Goal: Information Seeking & Learning: Find specific fact

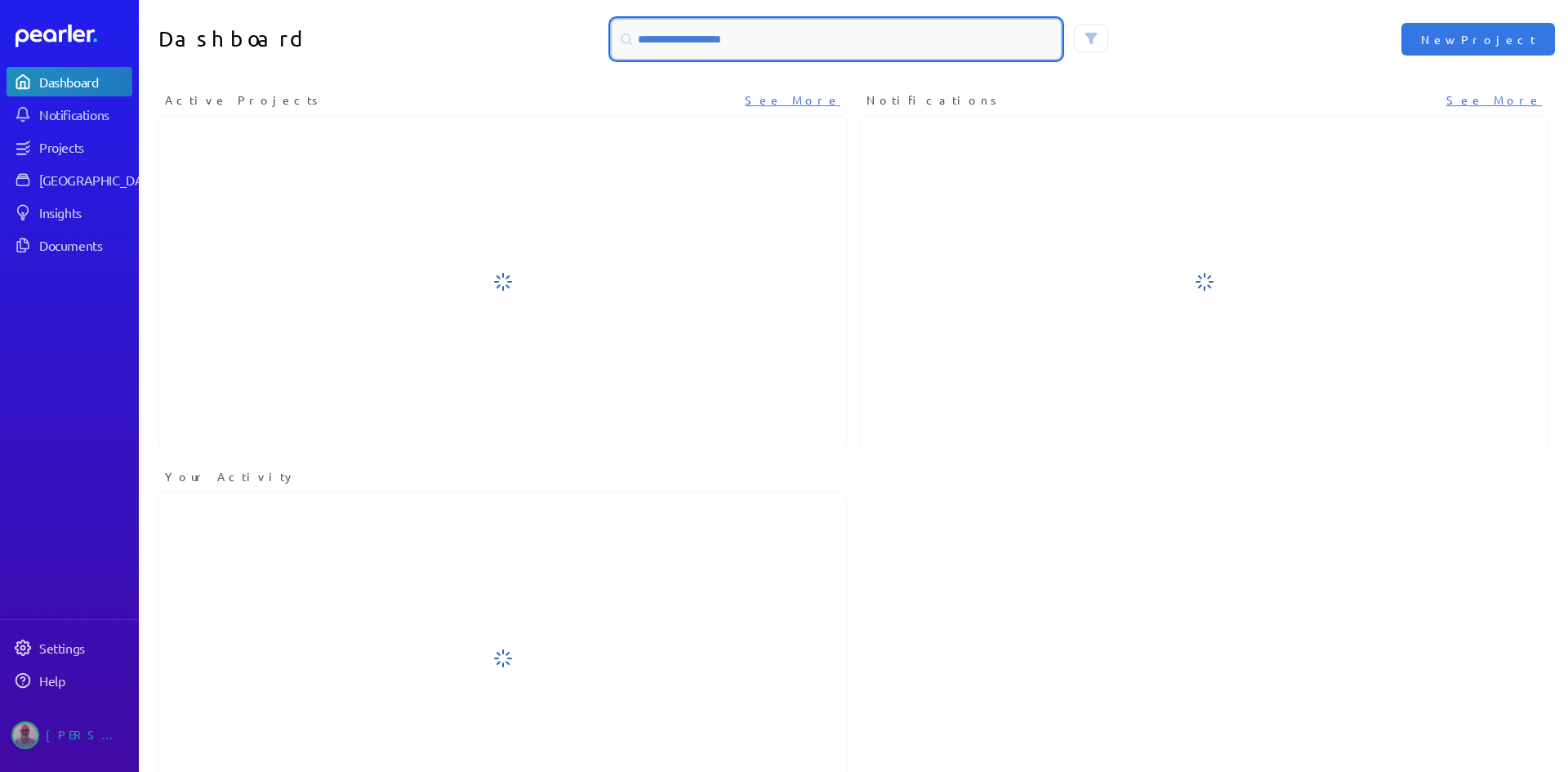
click at [675, 37] on input at bounding box center [836, 39] width 449 height 39
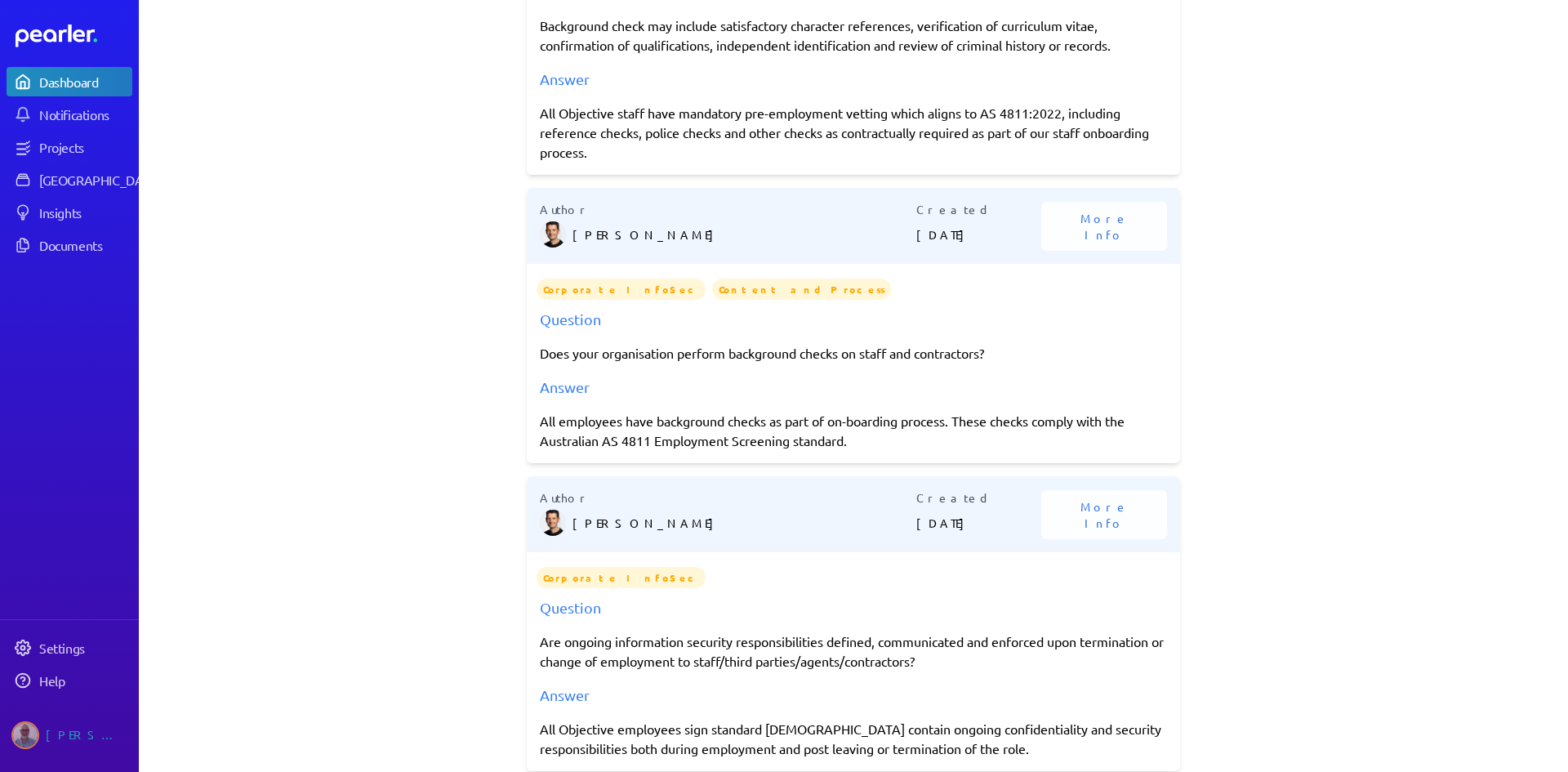
scroll to position [978, 0]
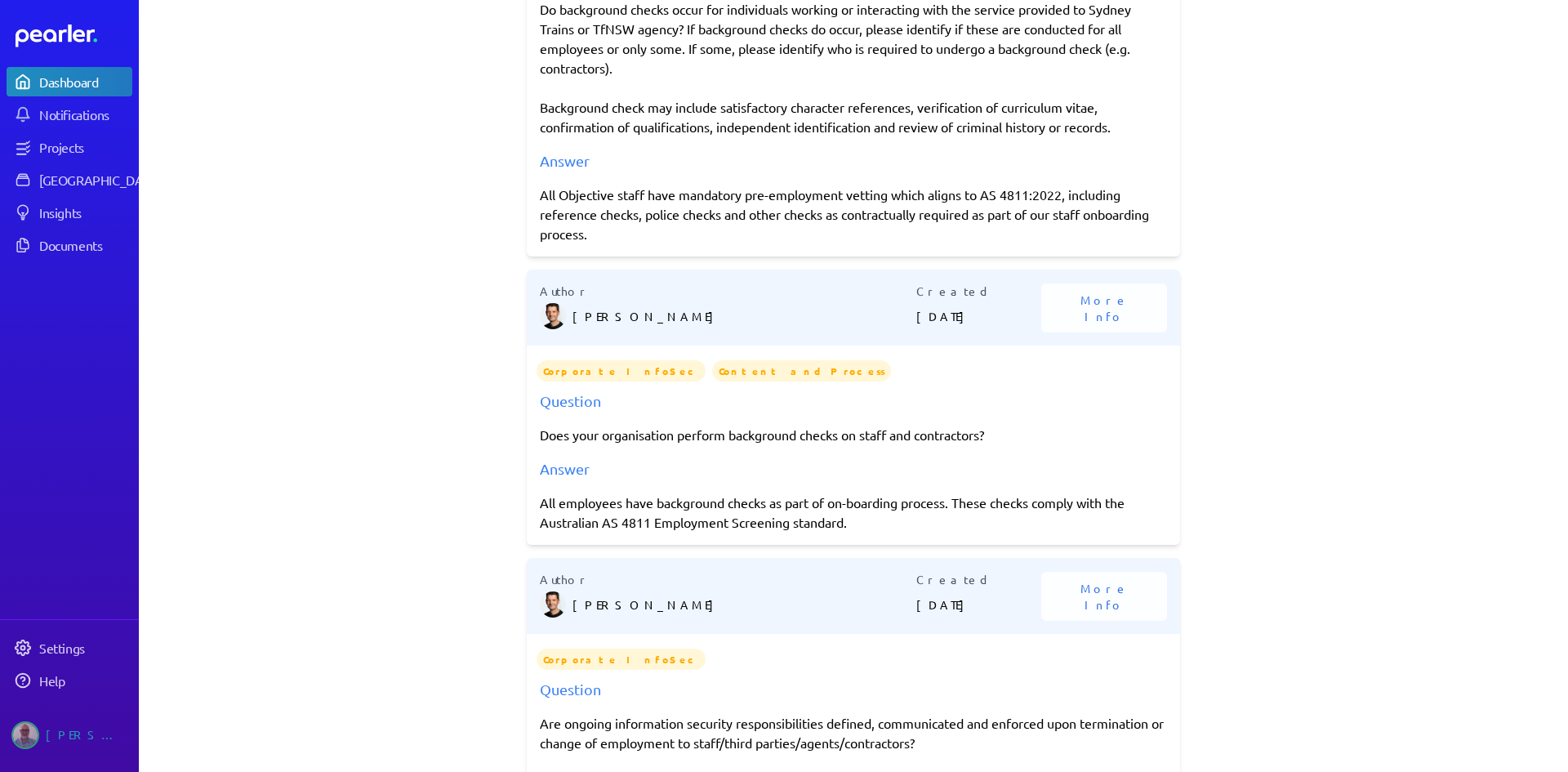
click at [540, 497] on div "All employees have background checks as part of on-boarding process. These chec…" at bounding box center [853, 511] width 628 height 39
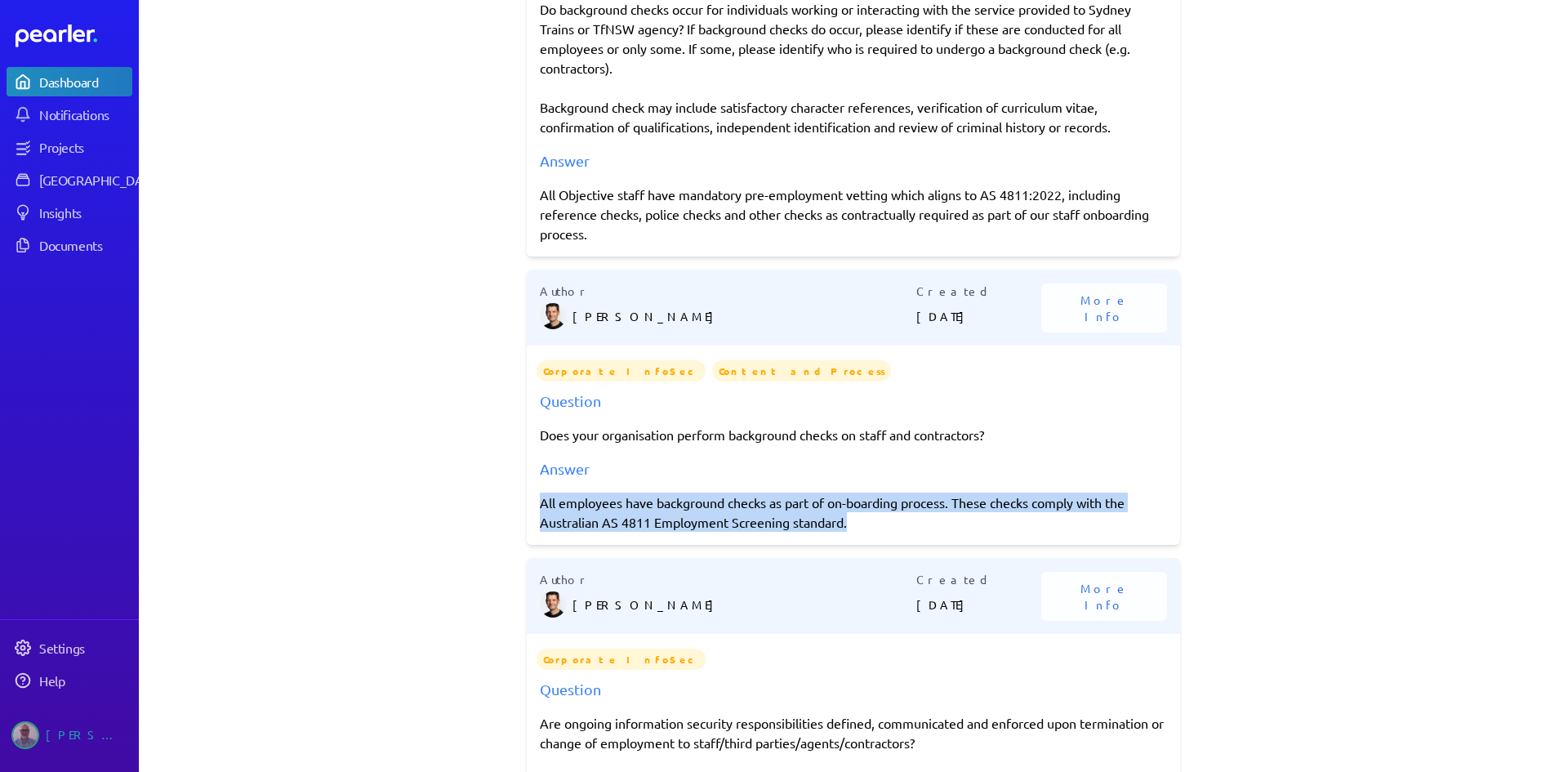
drag, startPoint x: 536, startPoint y: 501, endPoint x: 856, endPoint y: 525, distance: 320.9
click at [856, 525] on div "All employees have background checks as part of on-boarding process. These chec…" at bounding box center [853, 511] width 628 height 39
copy div "All employees have background checks as part of on-boarding process. These chec…"
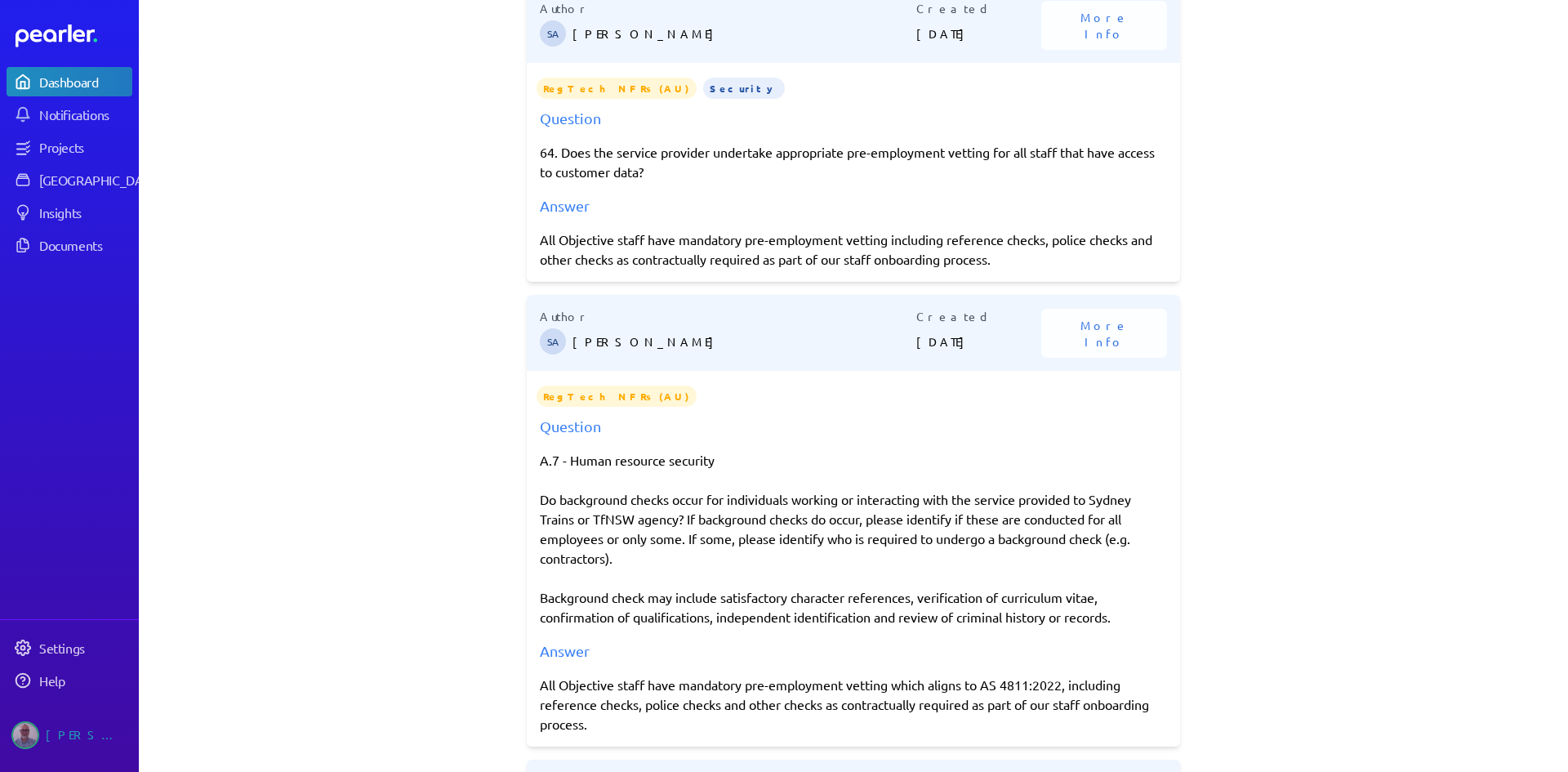
scroll to position [0, 0]
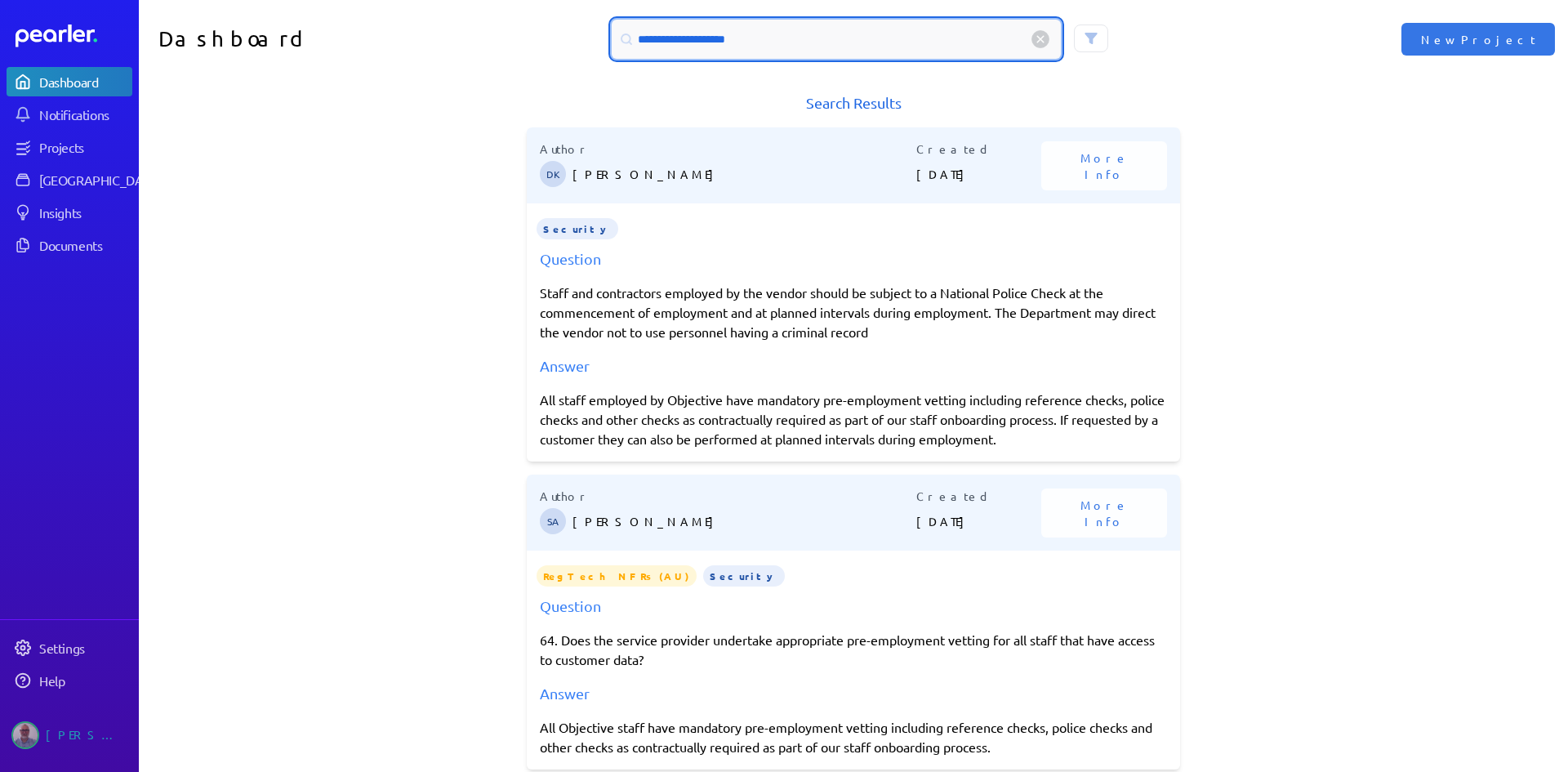
drag, startPoint x: 767, startPoint y: 42, endPoint x: 584, endPoint y: 41, distance: 183.0
click at [584, 41] on div "**********" at bounding box center [853, 39] width 715 height 39
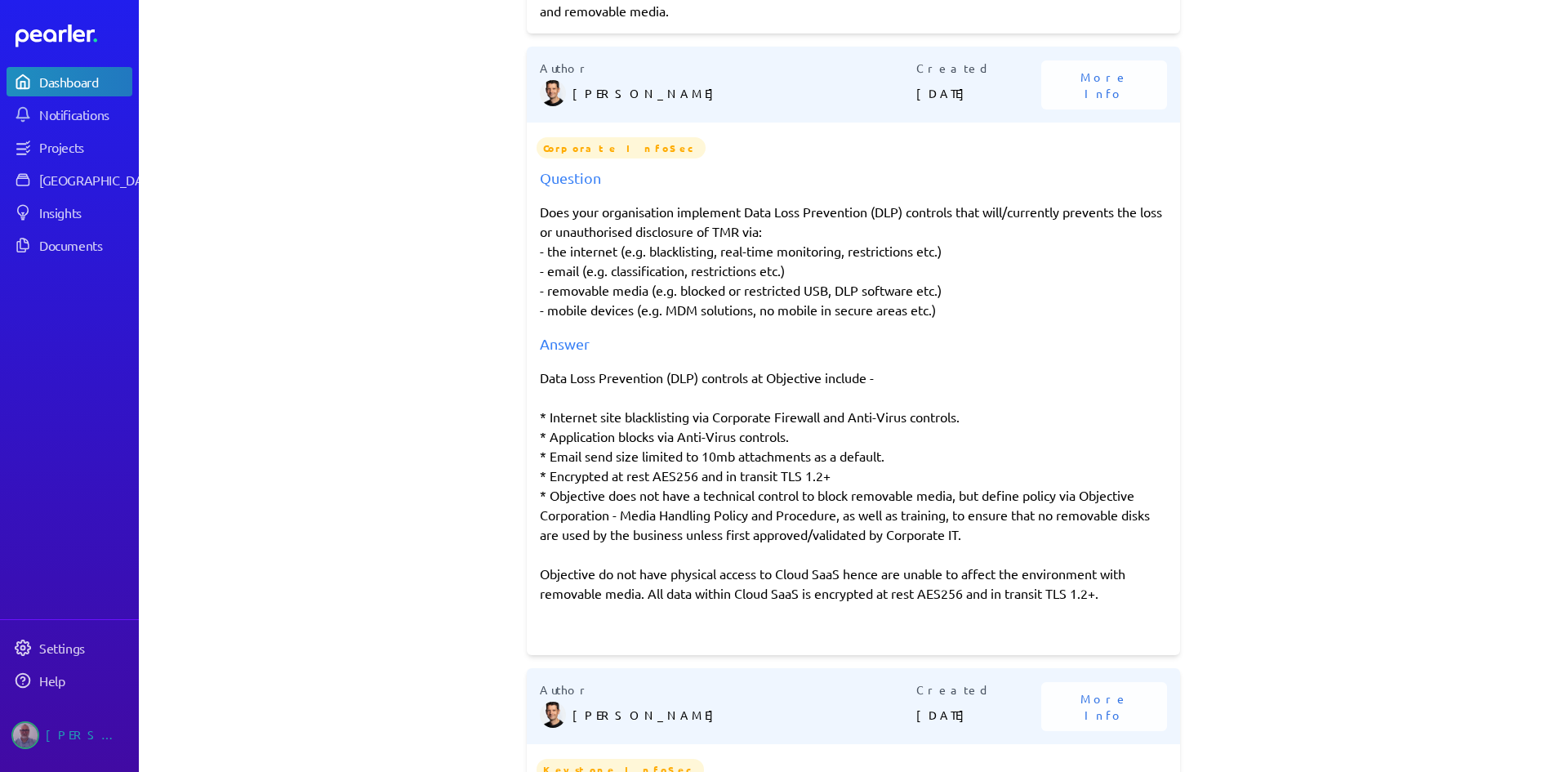
scroll to position [3022, 0]
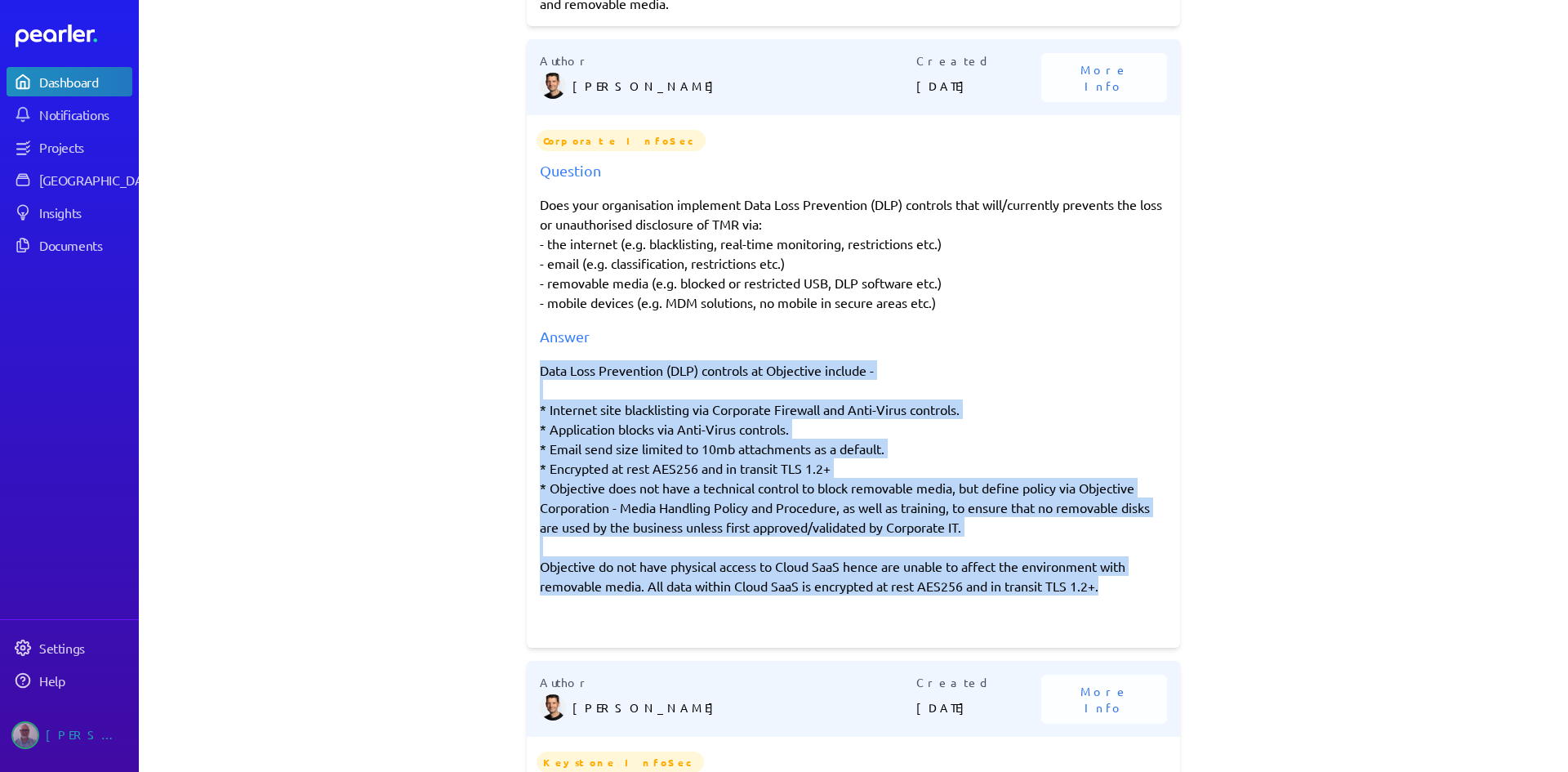
drag, startPoint x: 536, startPoint y: 371, endPoint x: 1115, endPoint y: 584, distance: 616.9
click at [1115, 584] on div "Data Loss Prevention (DLP) controls at Objective include - * Internet site blac…" at bounding box center [853, 497] width 628 height 275
copy div "Data Loss Prevention (DLP) controls at Objective include - * Internet site blac…"
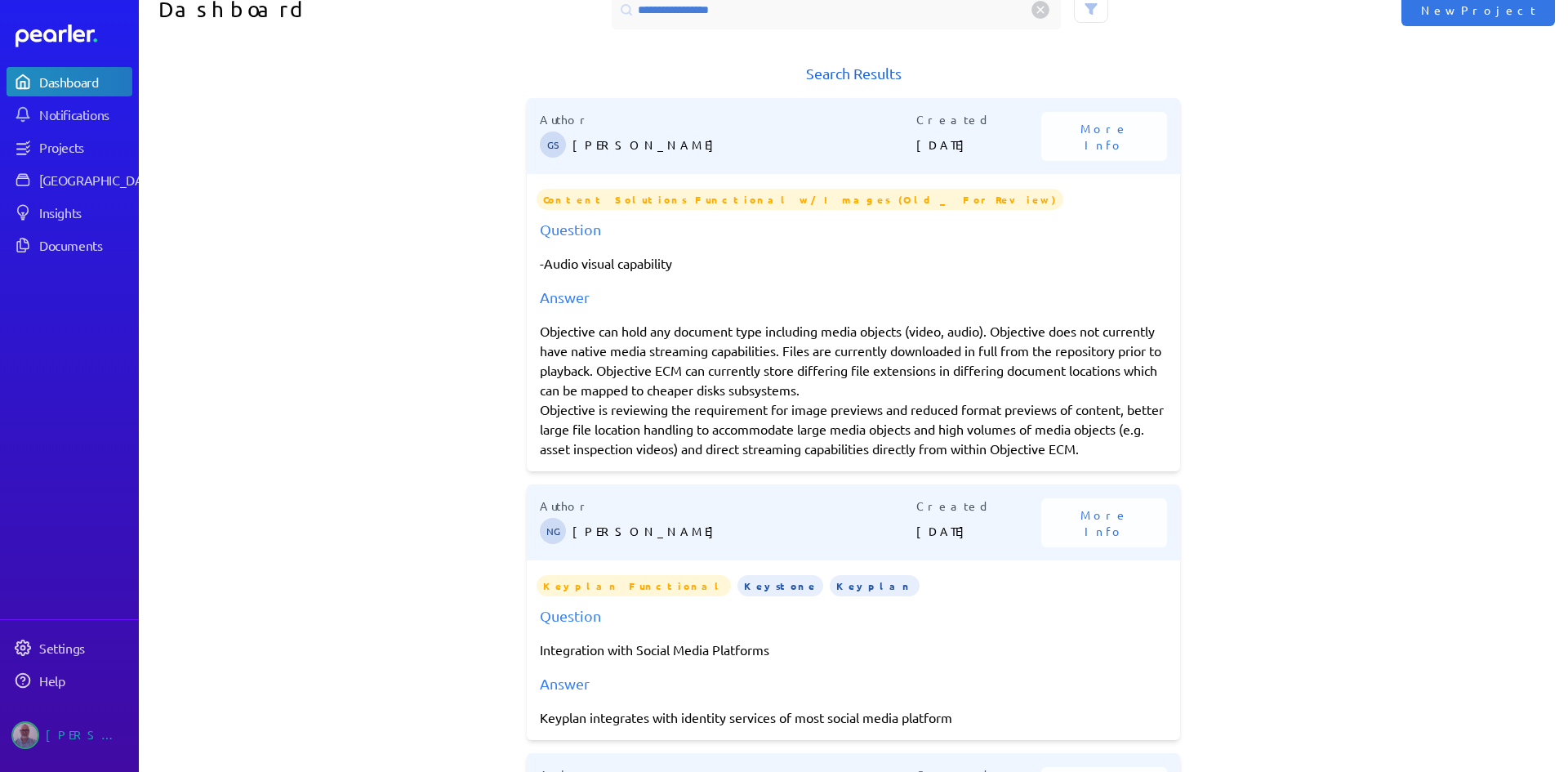
scroll to position [0, 0]
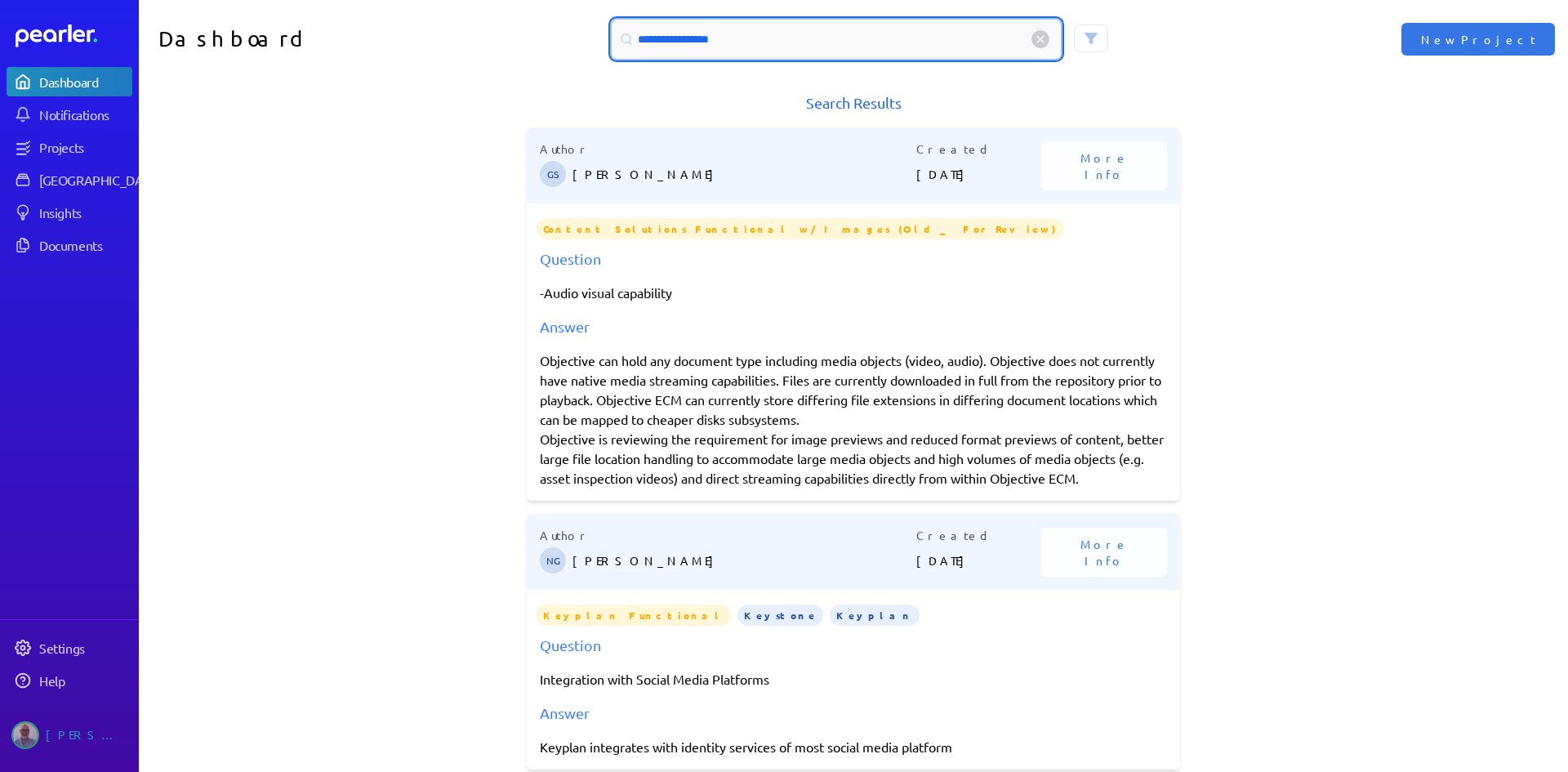
drag, startPoint x: 731, startPoint y: 37, endPoint x: 616, endPoint y: 39, distance: 115.0
click at [616, 39] on div "**********" at bounding box center [836, 39] width 449 height 39
paste input "**********"
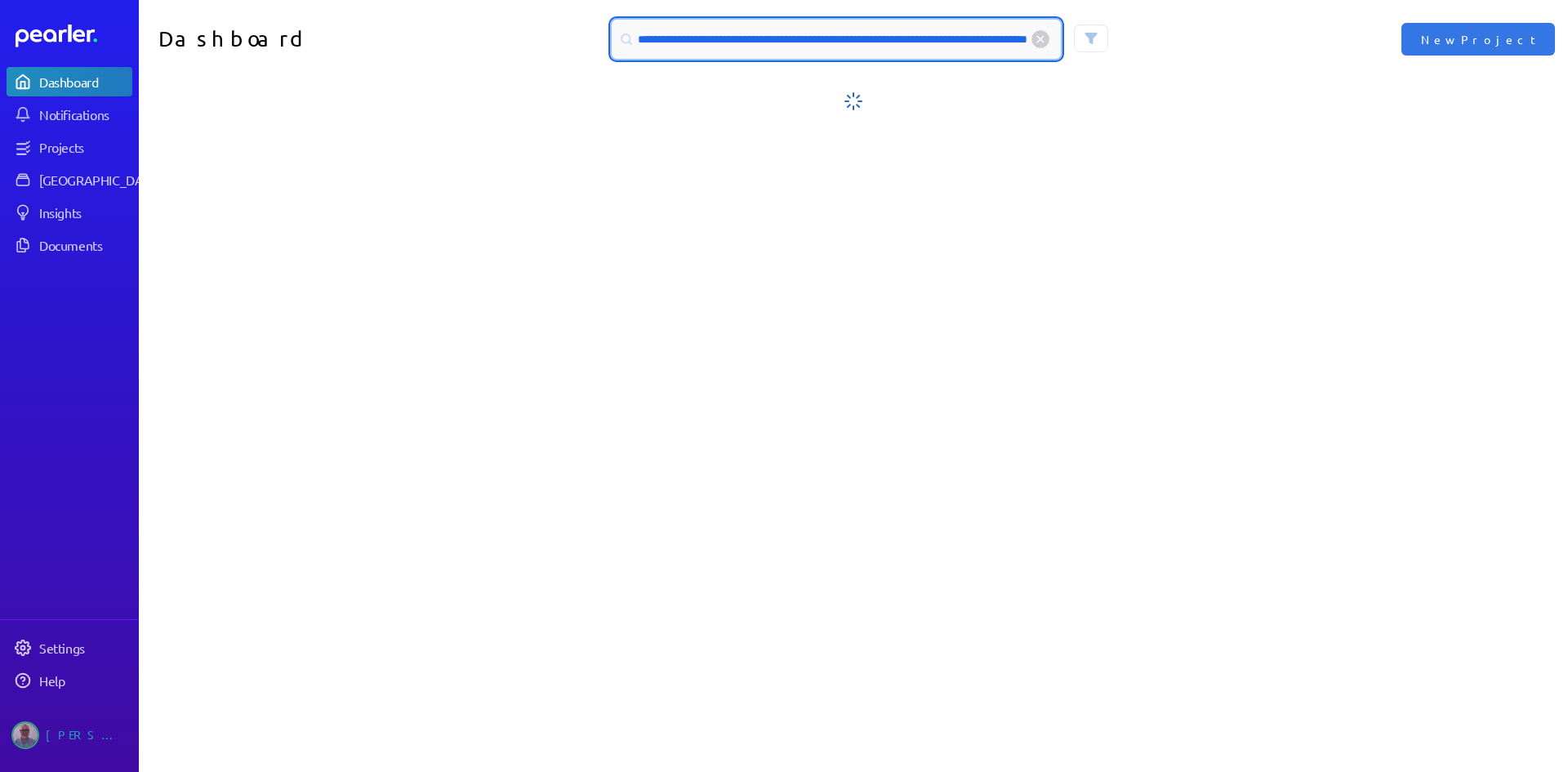
type input "**********"
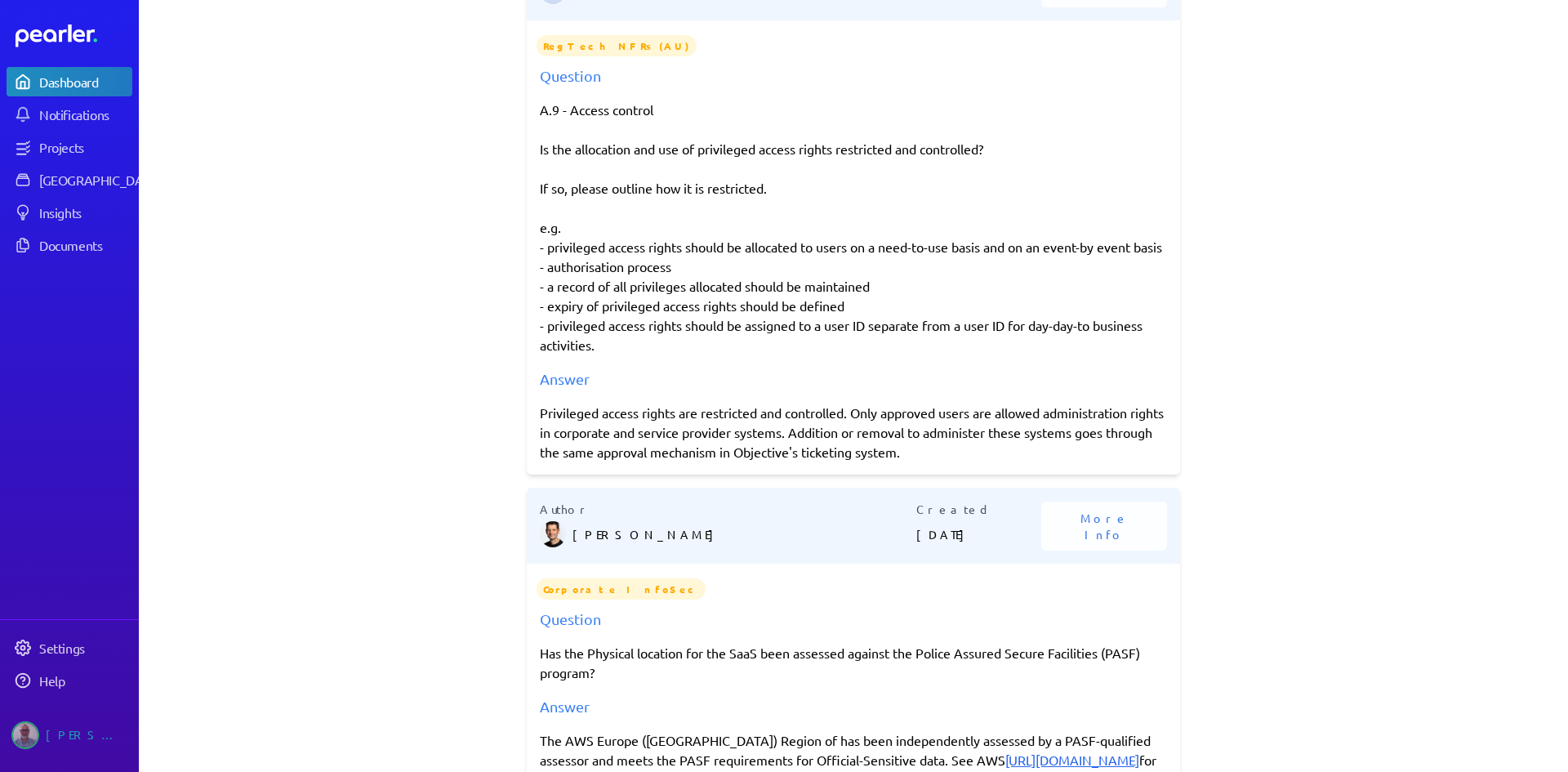
scroll to position [0, 0]
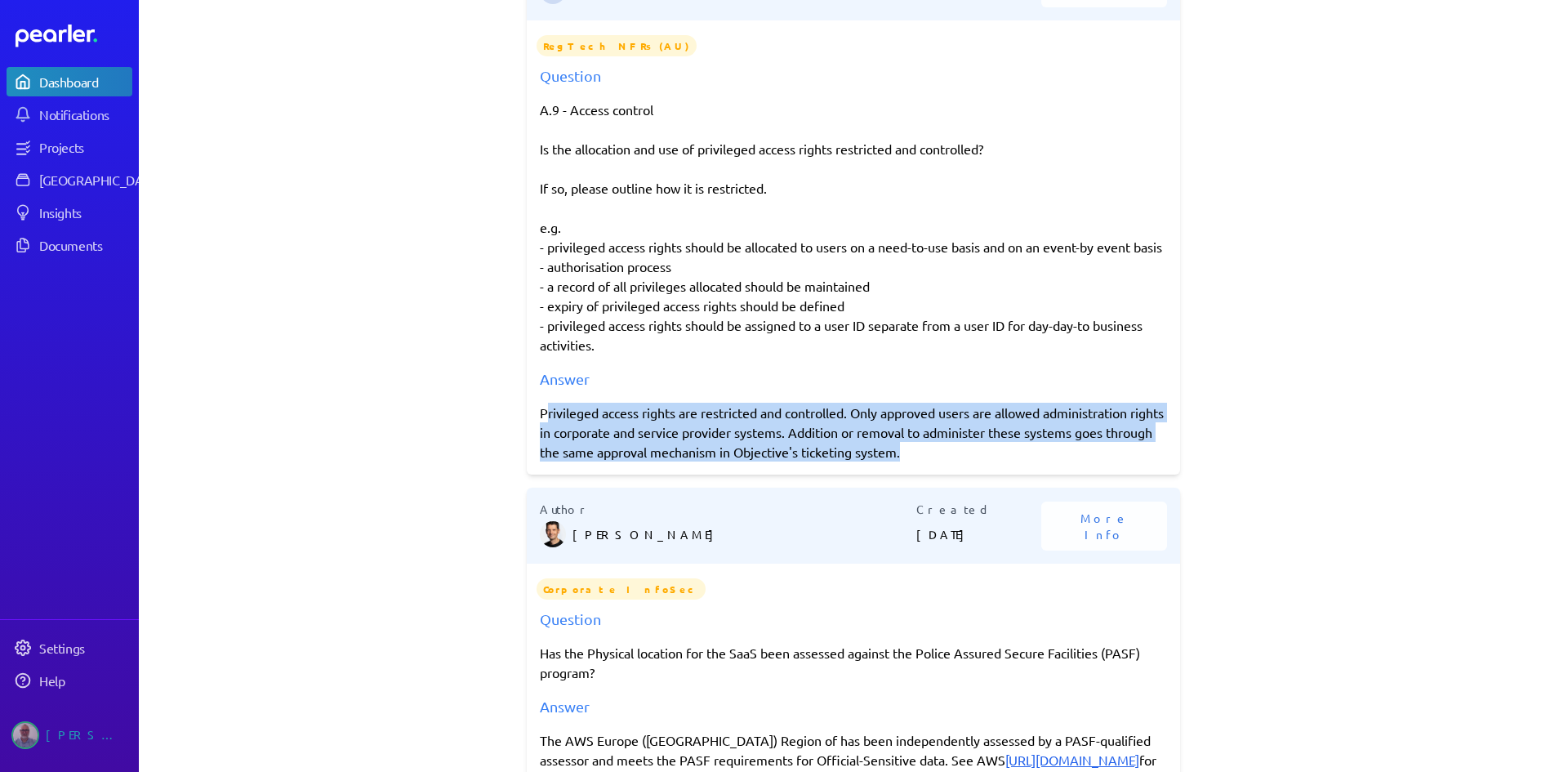
drag, startPoint x: 544, startPoint y: 428, endPoint x: 960, endPoint y: 468, distance: 417.9
click at [960, 462] on div "Privileged access rights are restricted and controlled. Only approved users are…" at bounding box center [853, 432] width 628 height 59
drag, startPoint x: 960, startPoint y: 470, endPoint x: 531, endPoint y: 435, distance: 430.4
click at [531, 435] on div "Question A.9 - Access control Is the allocation and use of privileged access ri…" at bounding box center [853, 263] width 653 height 397
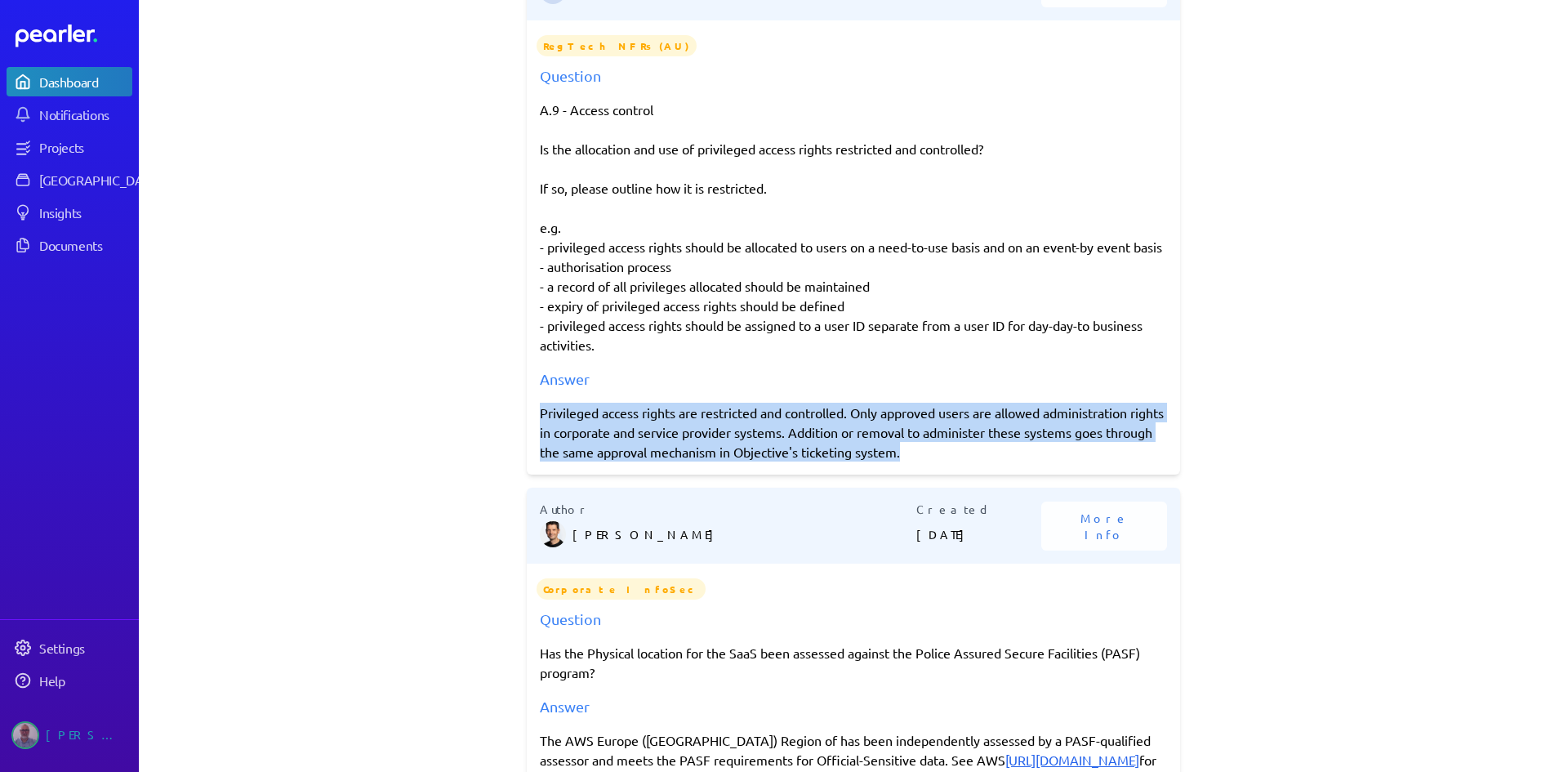
copy div "Privileged access rights are restricted and controlled. Only approved users are…"
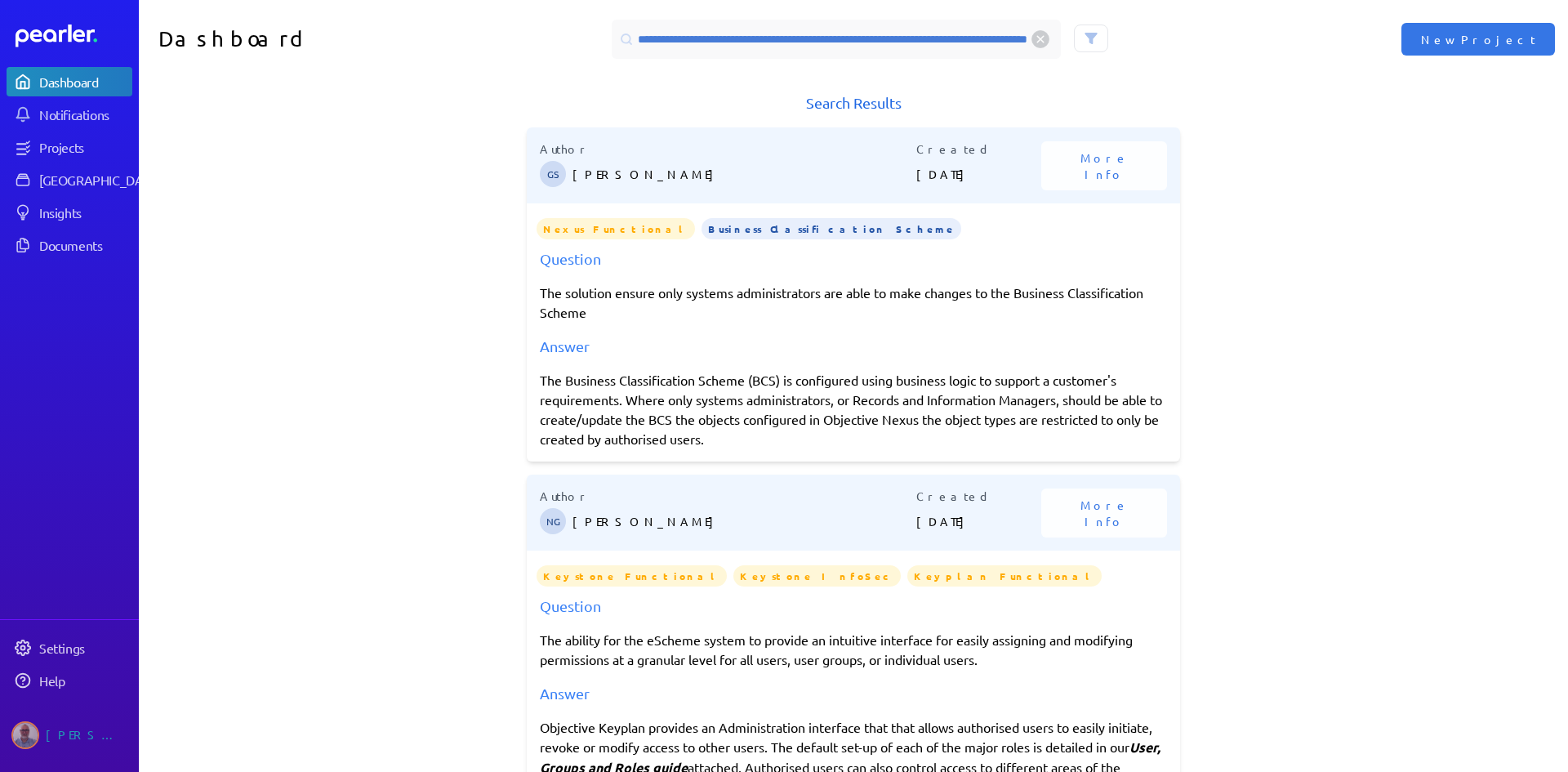
drag, startPoint x: 1037, startPoint y: 40, endPoint x: 1028, endPoint y: 43, distance: 9.5
click at [1037, 40] on circle at bounding box center [1041, 39] width 17 height 17
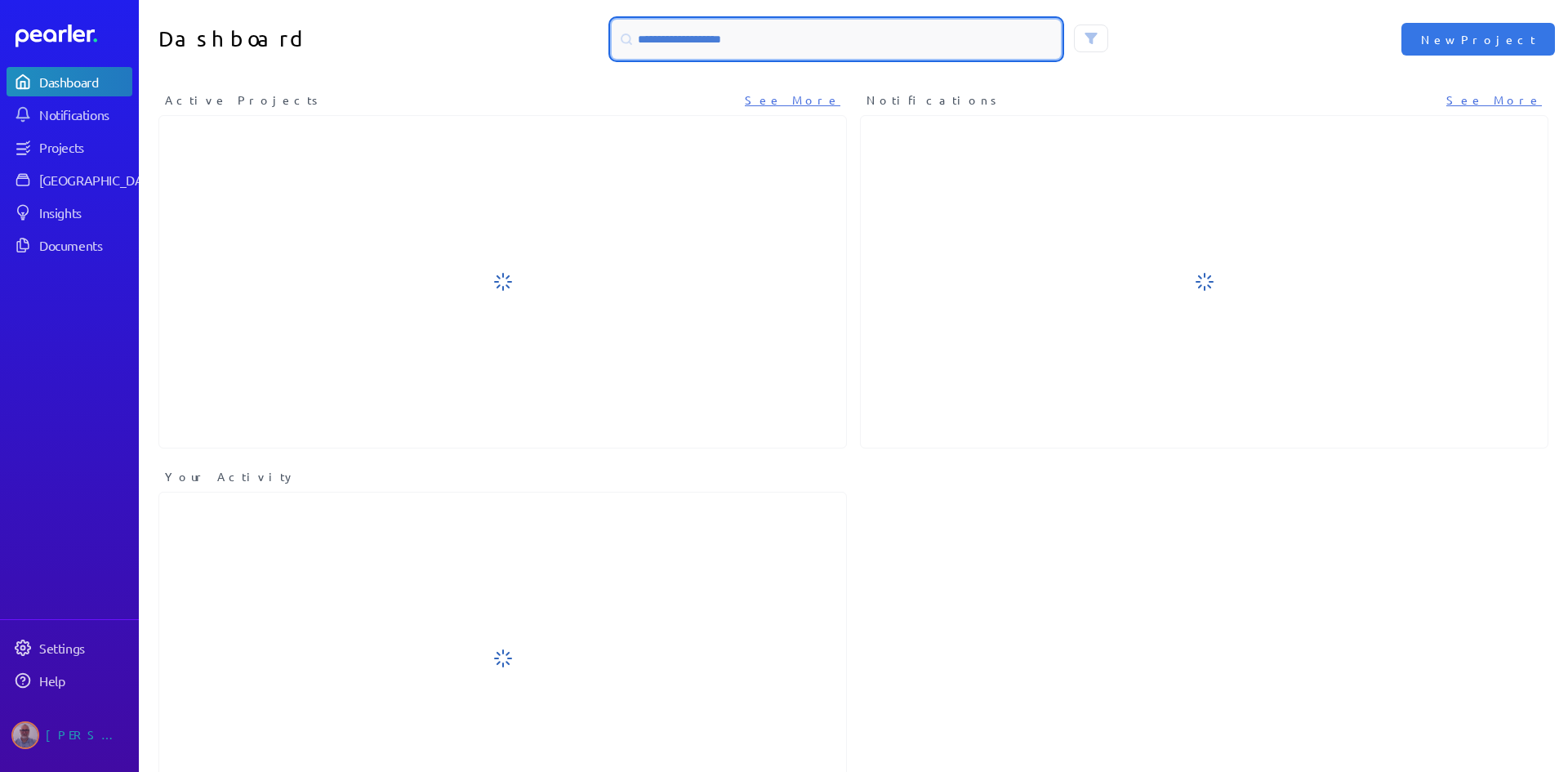
click at [686, 37] on input at bounding box center [836, 39] width 449 height 39
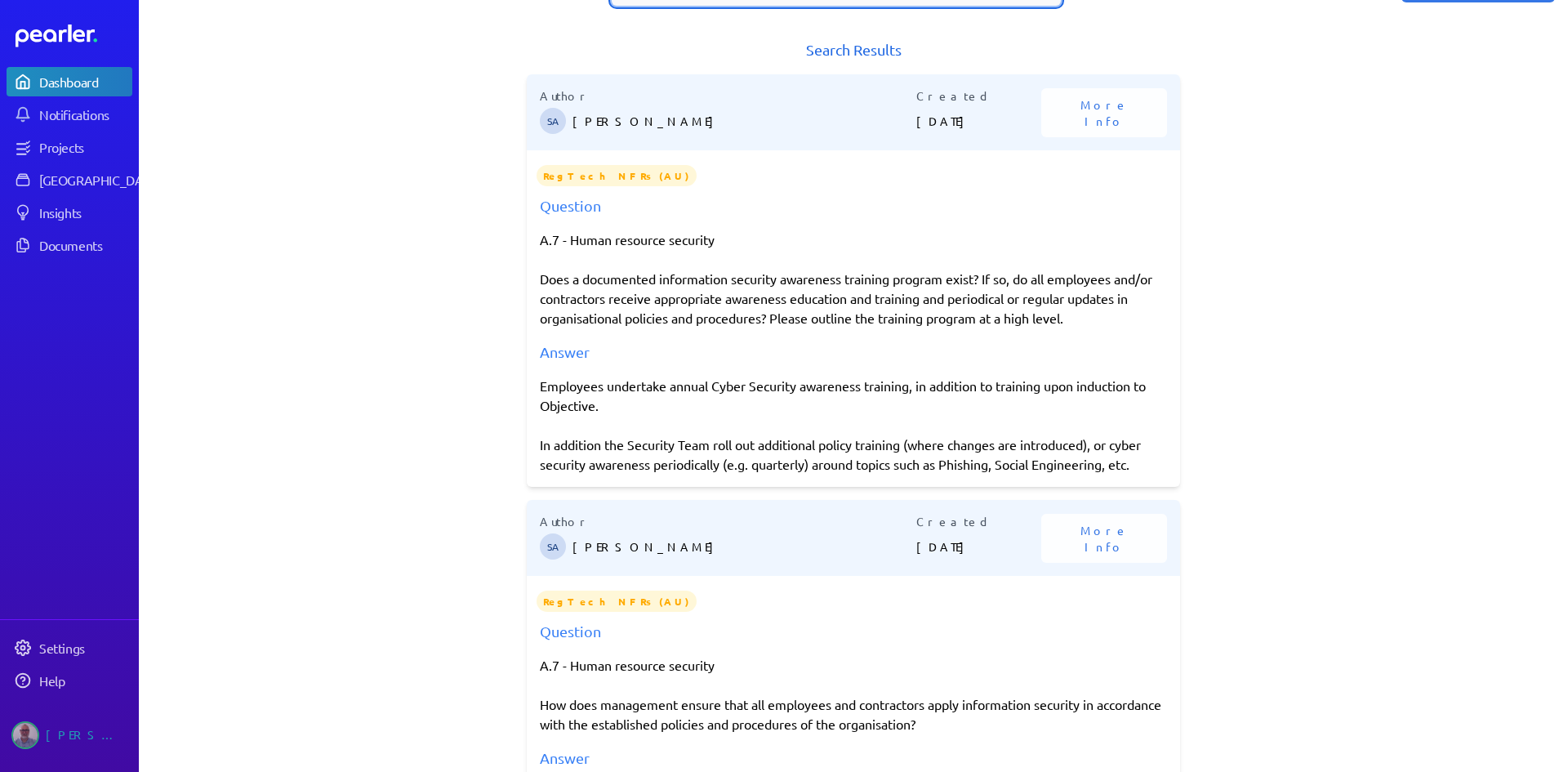
scroll to position [81, 0]
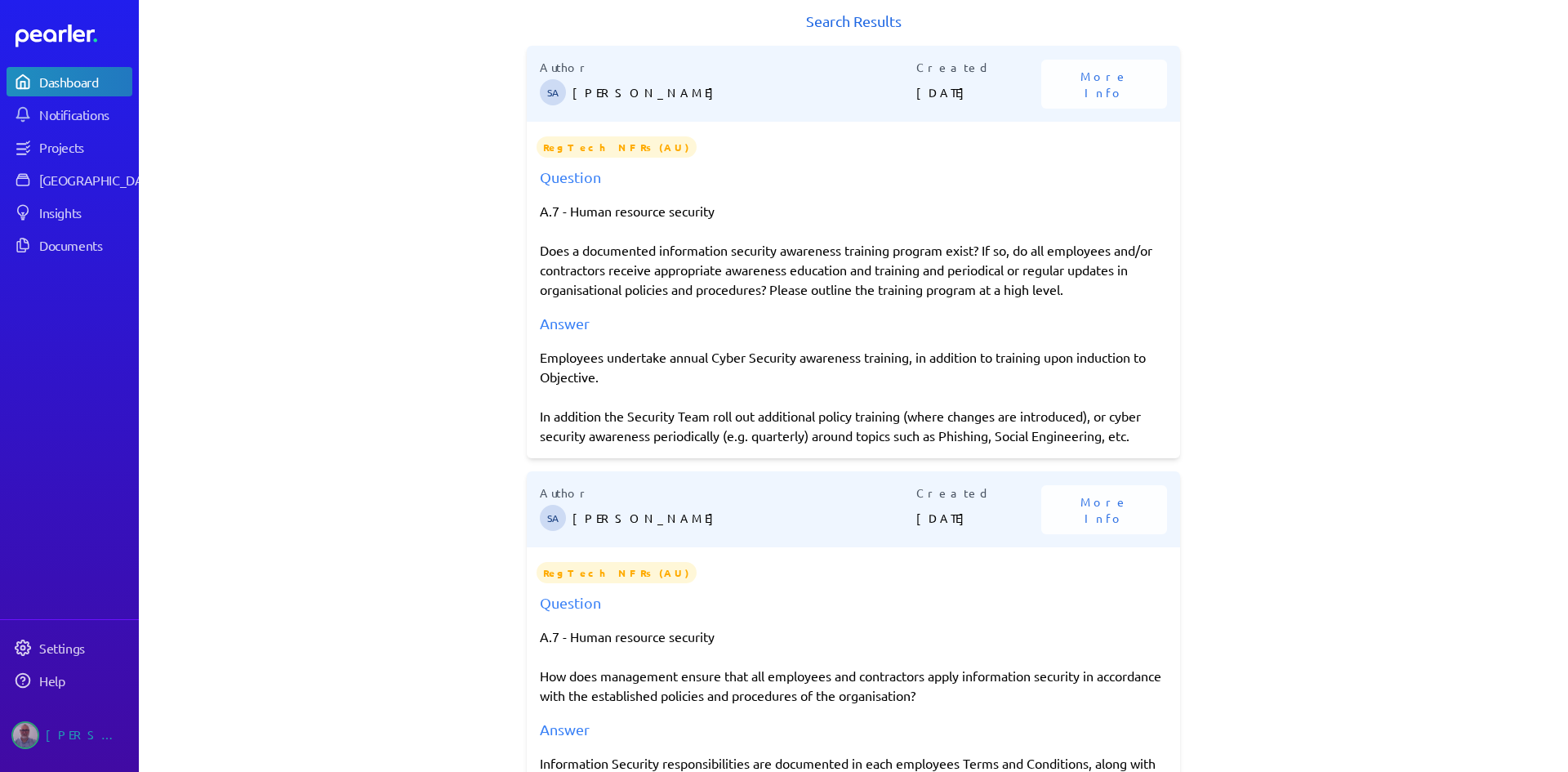
click at [540, 357] on div "Employees undertake annual Cyber Security awareness training, in addition to tr…" at bounding box center [853, 396] width 628 height 98
drag, startPoint x: 535, startPoint y: 357, endPoint x: 1143, endPoint y: 437, distance: 613.2
click at [1143, 437] on div "Employees undertake annual Cyber Security awareness training, in addition to tr…" at bounding box center [853, 396] width 628 height 98
copy div "Employees undertake annual Cyber Security awareness training, in addition to tr…"
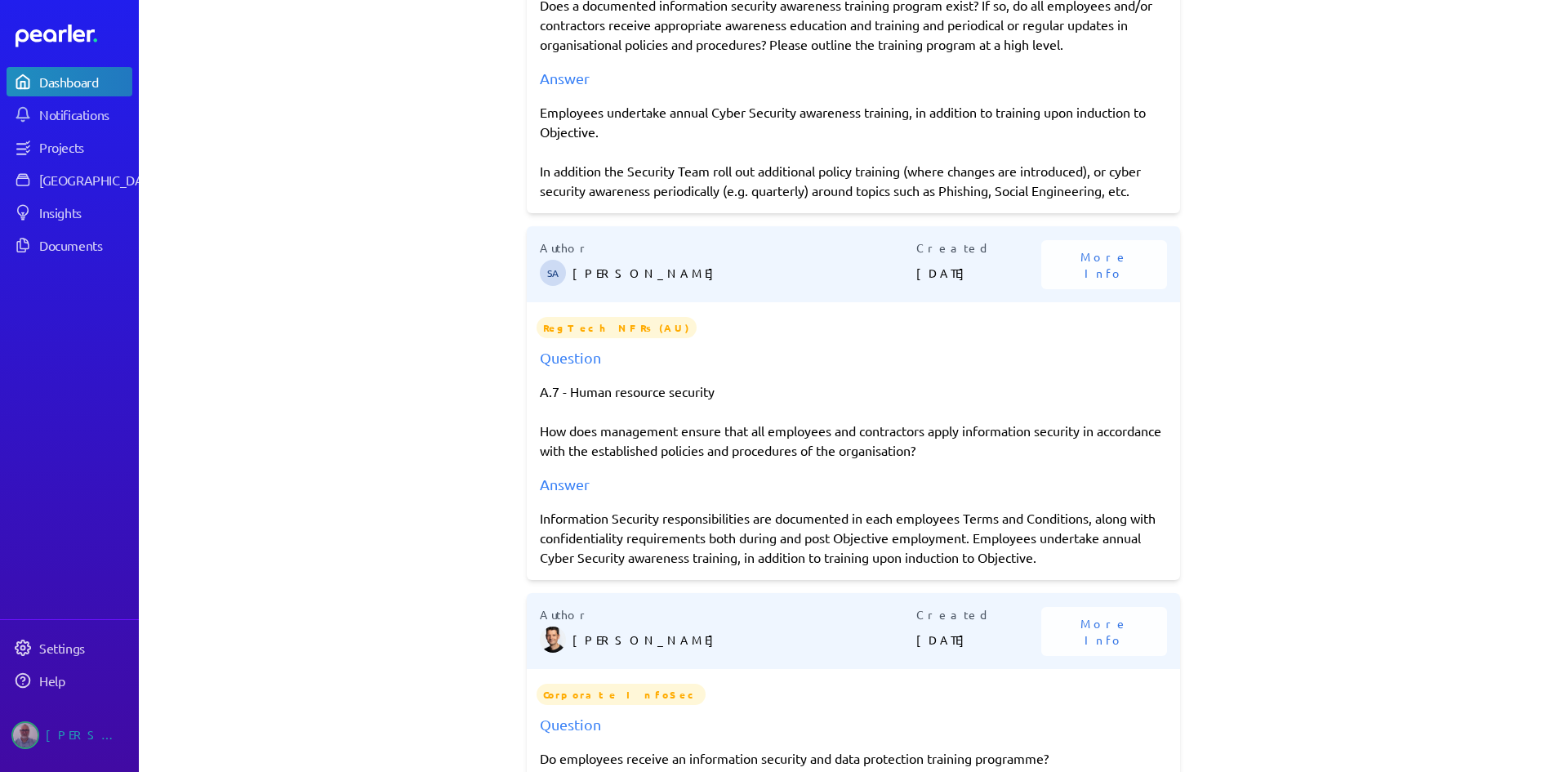
scroll to position [408, 0]
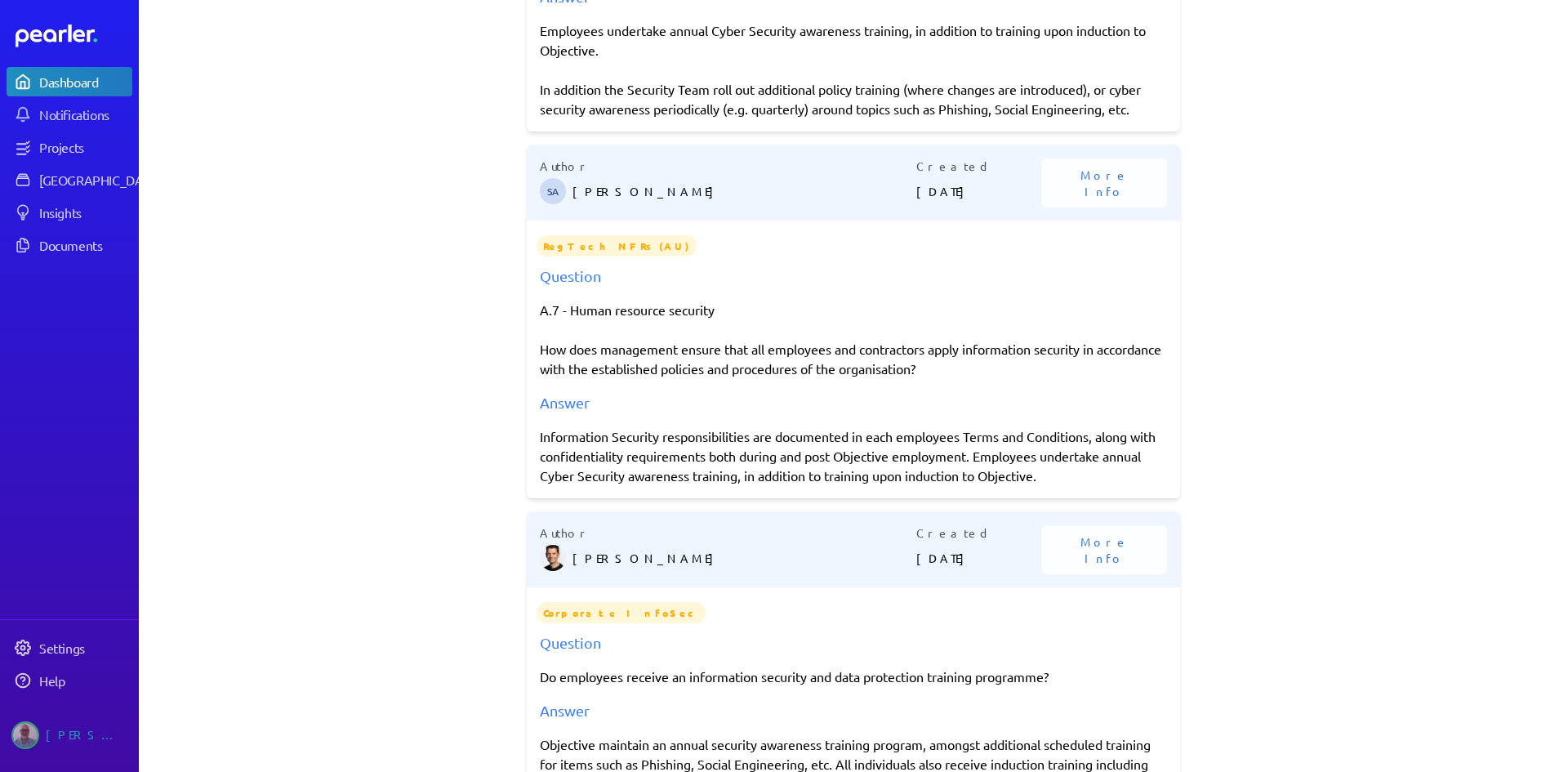
click at [540, 449] on div "Information Security responsibilities are documented in each employees Terms an…" at bounding box center [853, 456] width 628 height 59
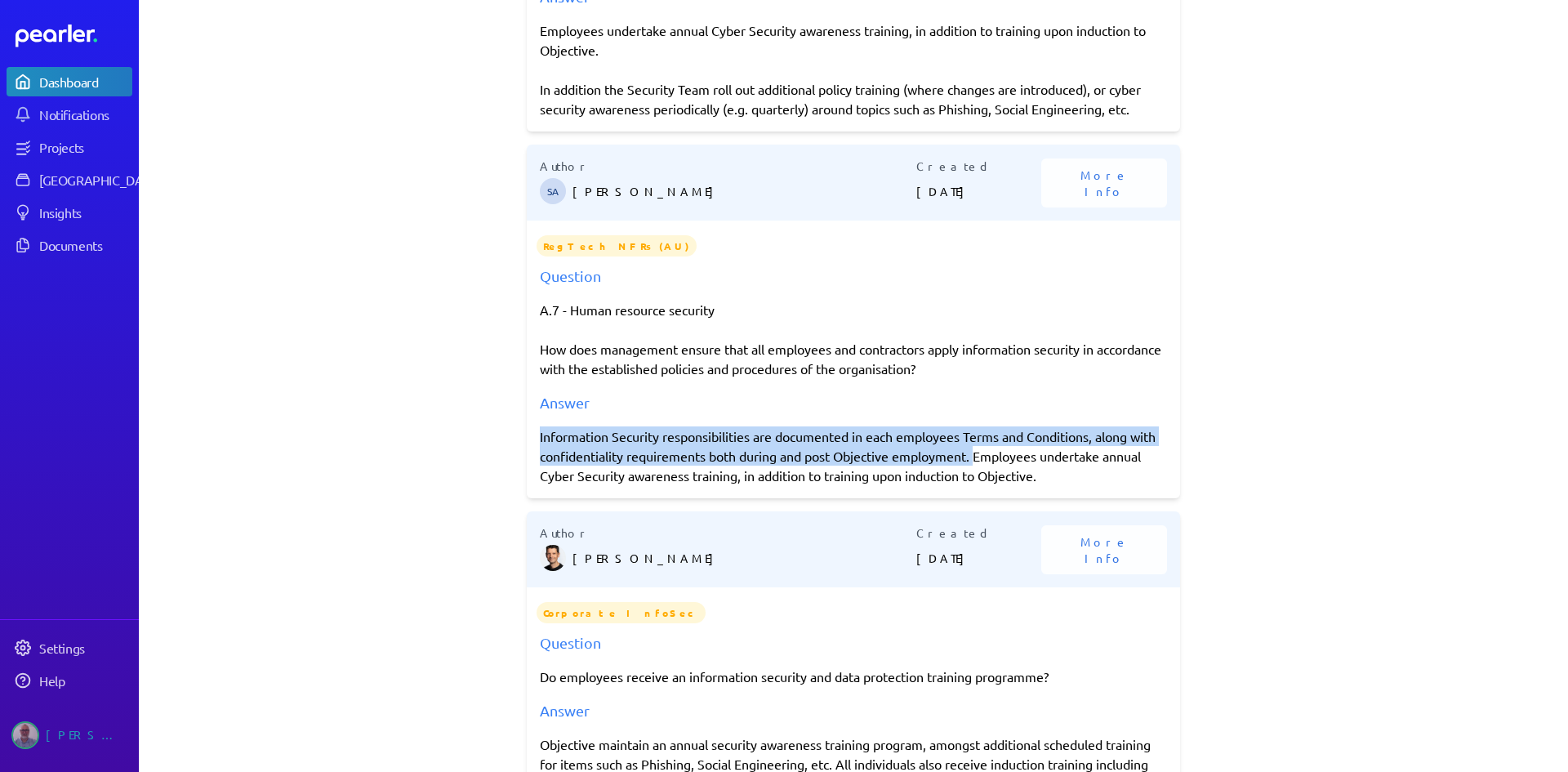
drag, startPoint x: 535, startPoint y: 435, endPoint x: 975, endPoint y: 459, distance: 440.7
click at [975, 459] on div "Information Security responsibilities are documented in each employees Terms an…" at bounding box center [853, 456] width 628 height 59
copy div "Information Security responsibilities are documented in each employees Terms an…"
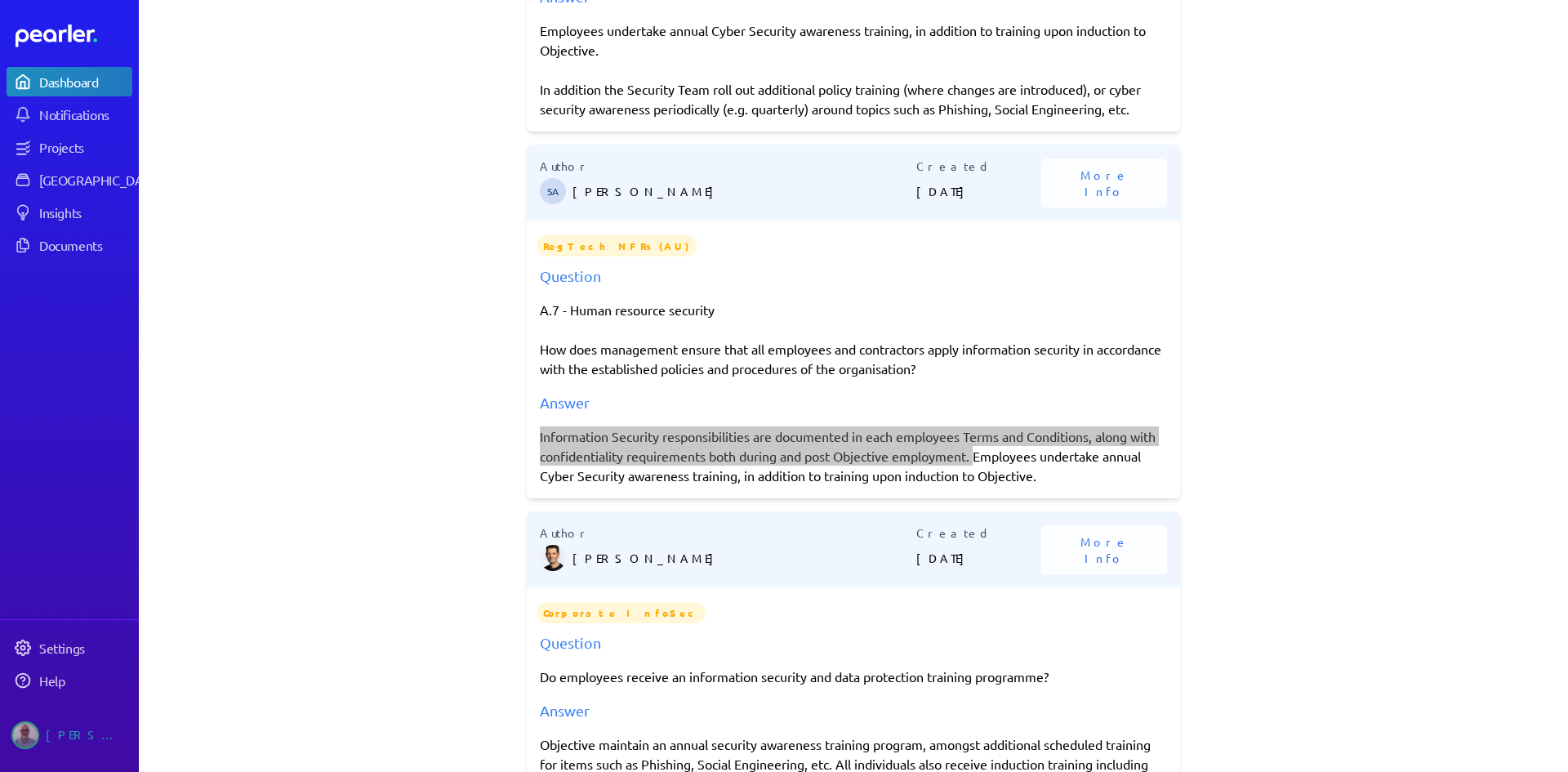
scroll to position [0, 0]
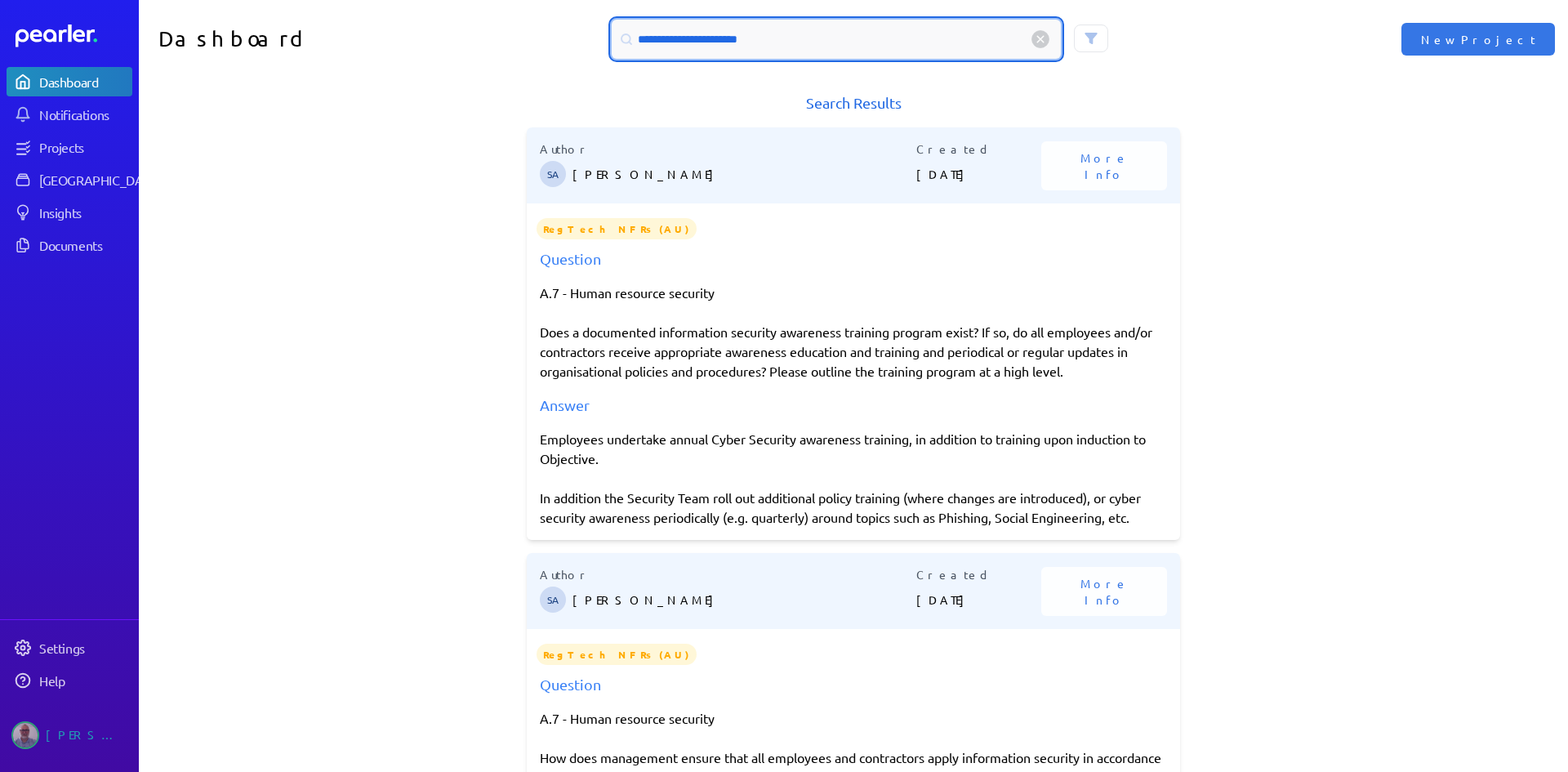
drag, startPoint x: 775, startPoint y: 42, endPoint x: 594, endPoint y: 42, distance: 181.0
click at [594, 42] on div "**********" at bounding box center [853, 39] width 715 height 39
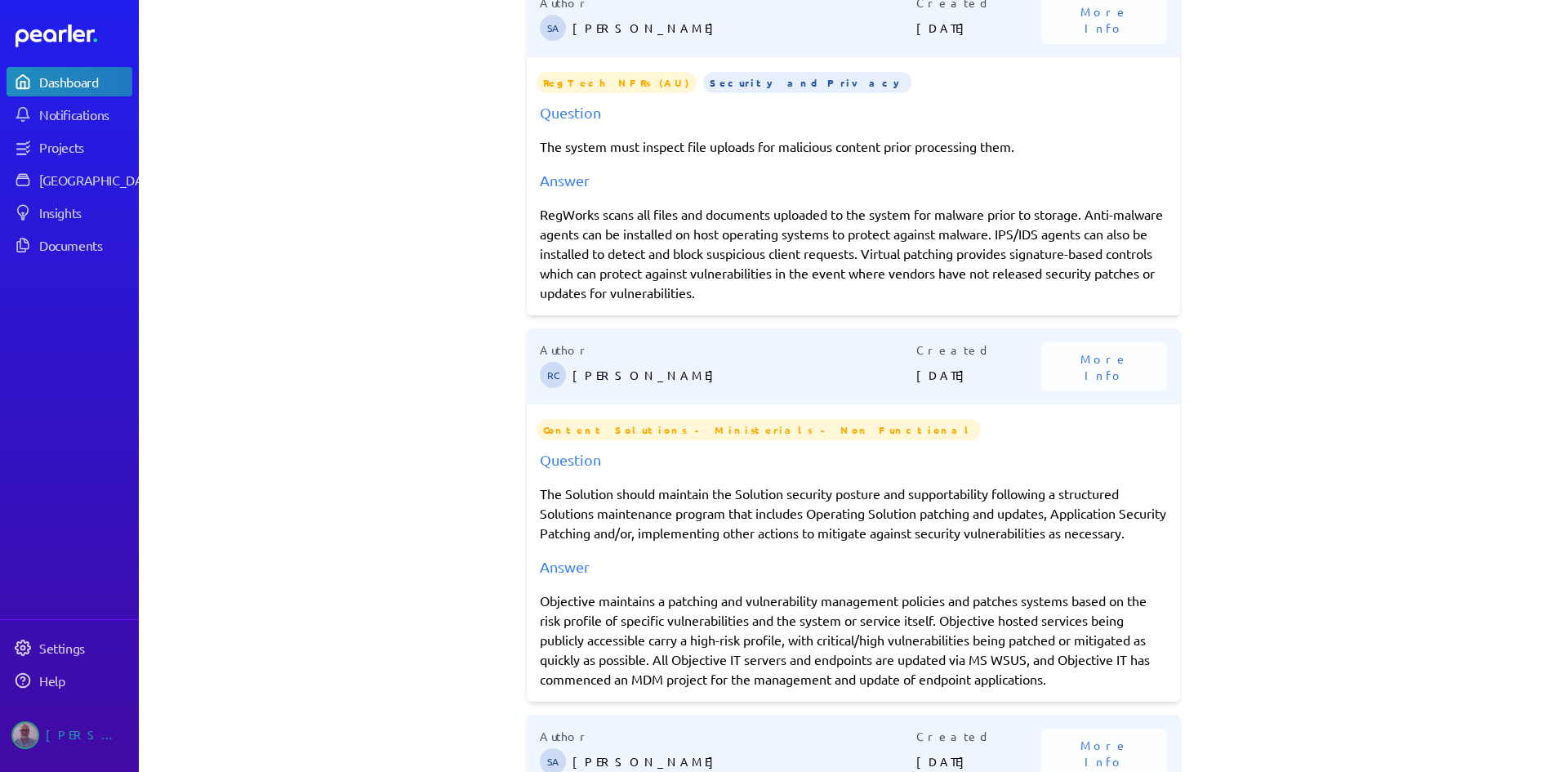
scroll to position [1062, 0]
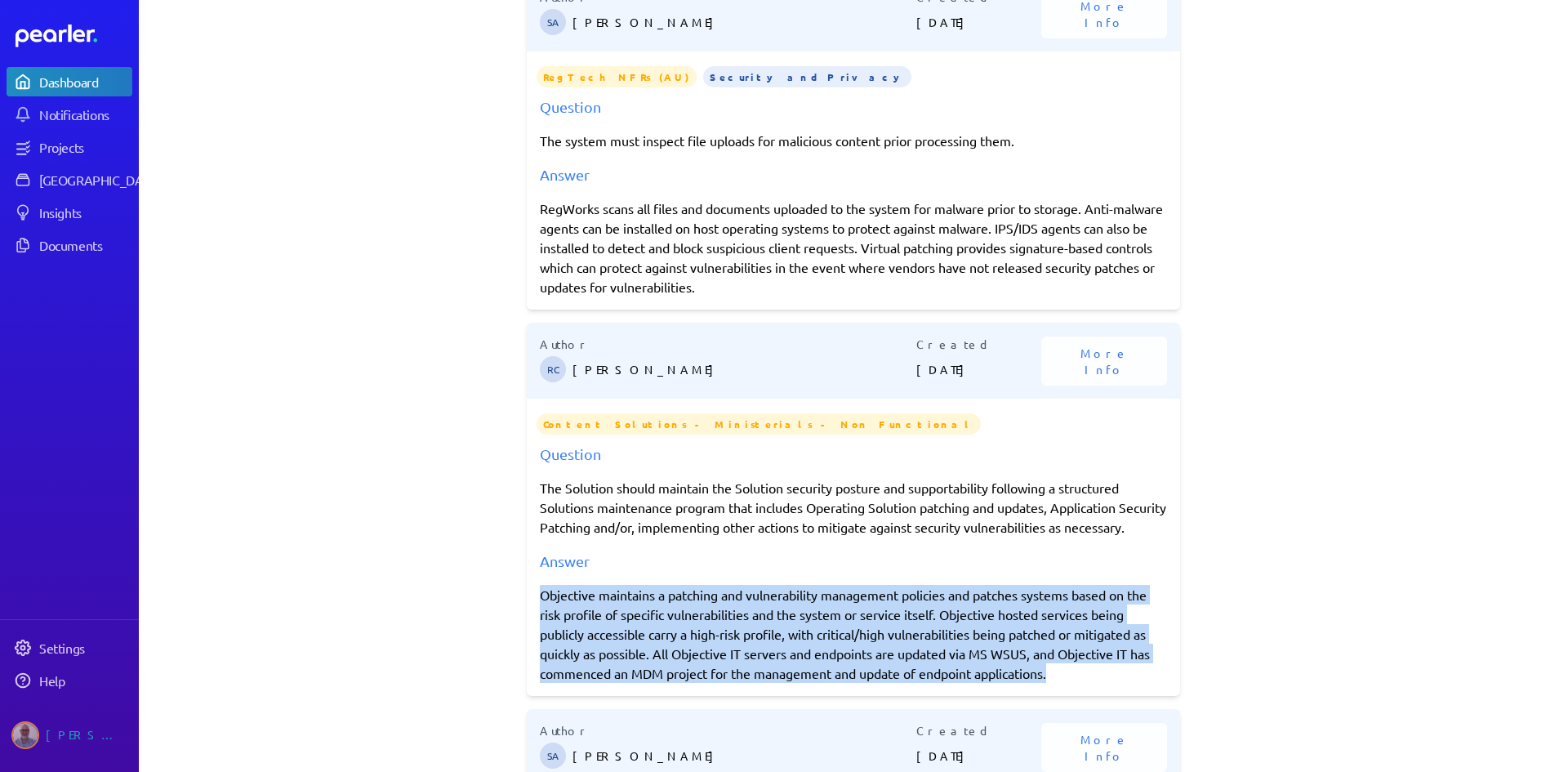
drag, startPoint x: 534, startPoint y: 612, endPoint x: 1087, endPoint y: 703, distance: 560.4
click at [1087, 696] on div "Author RC [PERSON_NAME] Created [DATE] More Info Content Solutions - Ministeria…" at bounding box center [853, 510] width 653 height 374
copy div "Objective maintains a patching and vulnerability management policies and patche…"
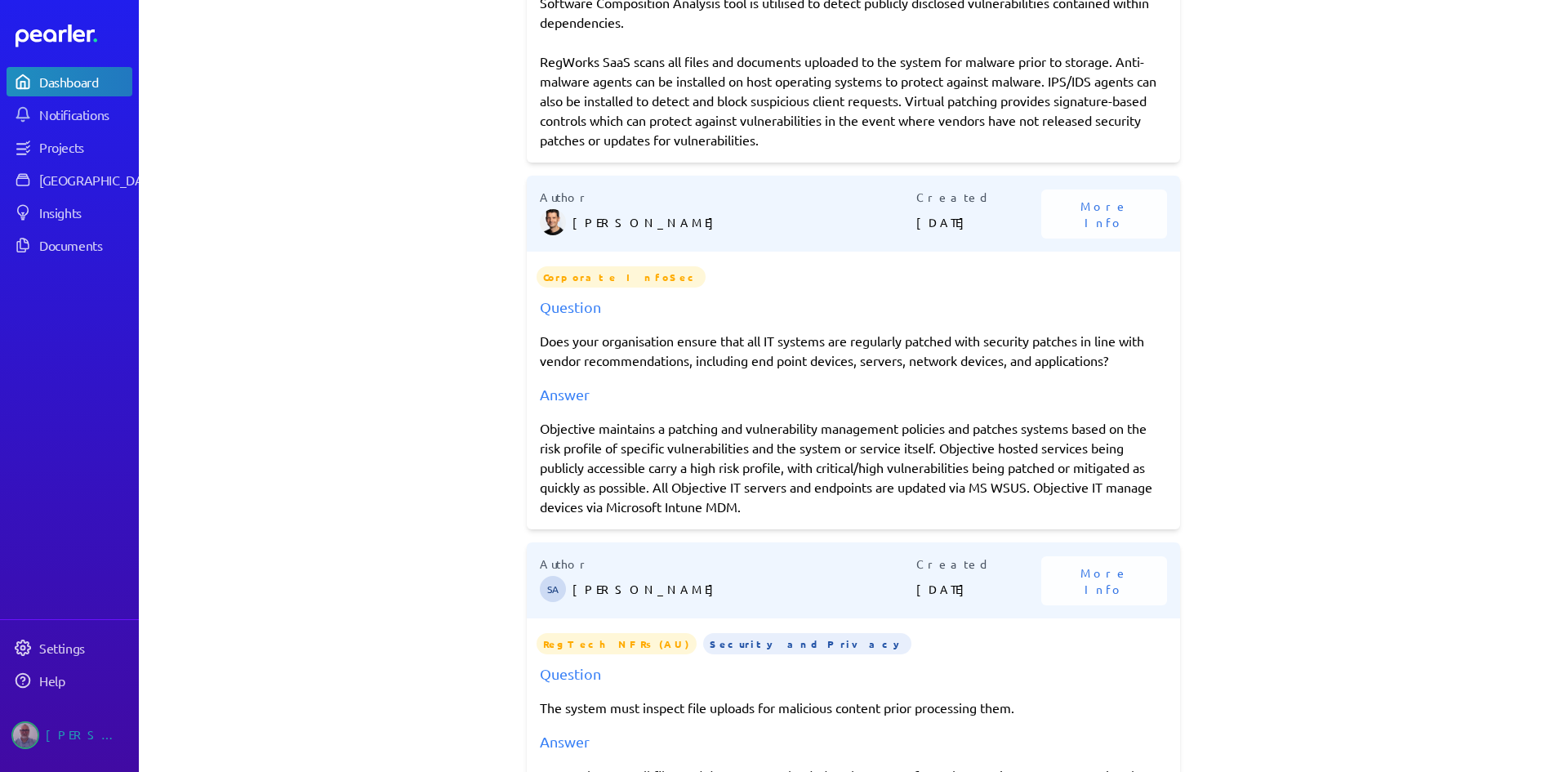
scroll to position [490, 0]
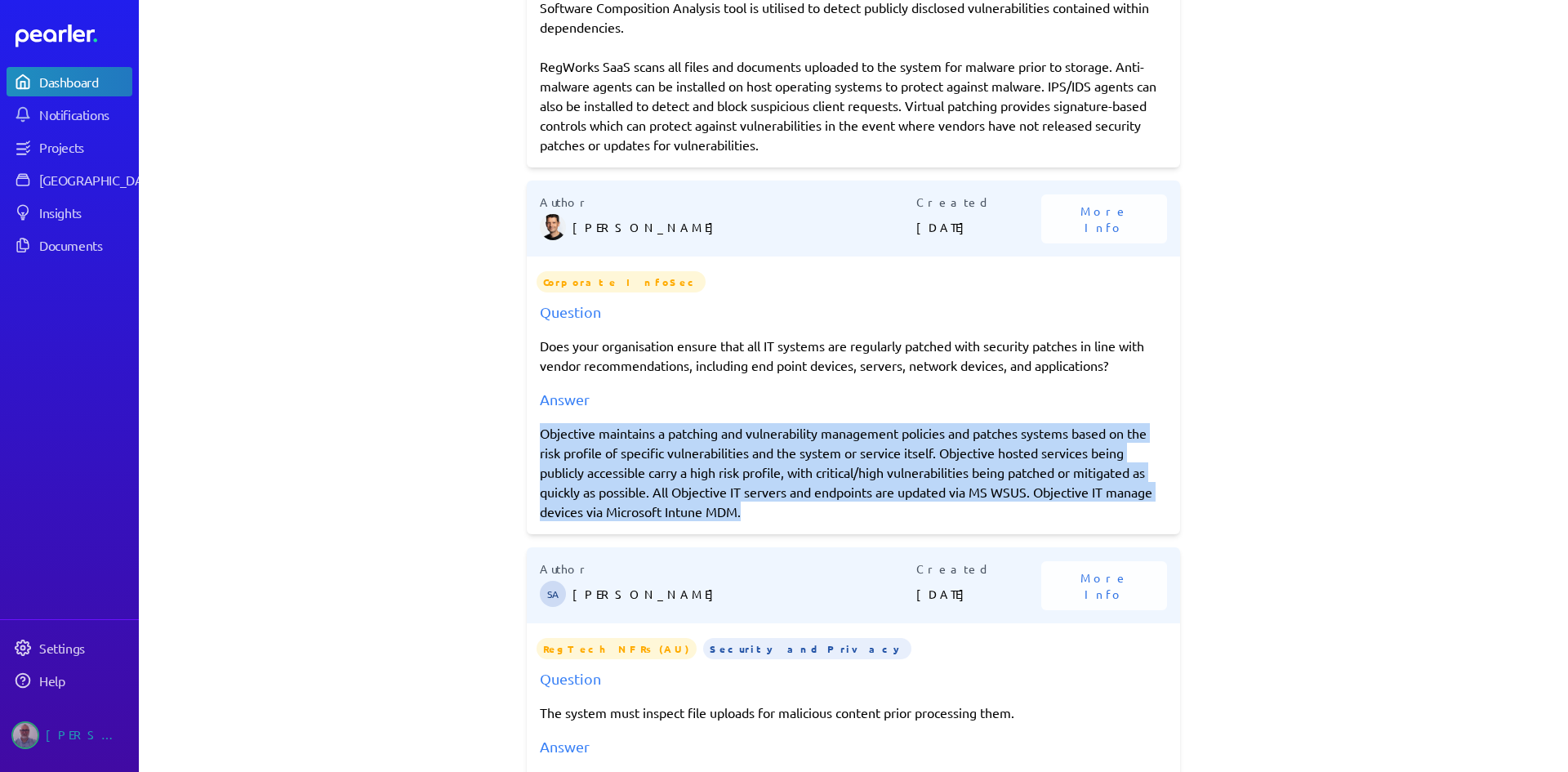
drag, startPoint x: 537, startPoint y: 430, endPoint x: 760, endPoint y: 507, distance: 235.9
click at [760, 507] on p "Objective maintains a patching and vulnerability management policies and patche…" at bounding box center [853, 472] width 628 height 98
copy p "Objective maintains a patching and vulnerability management policies and patche…"
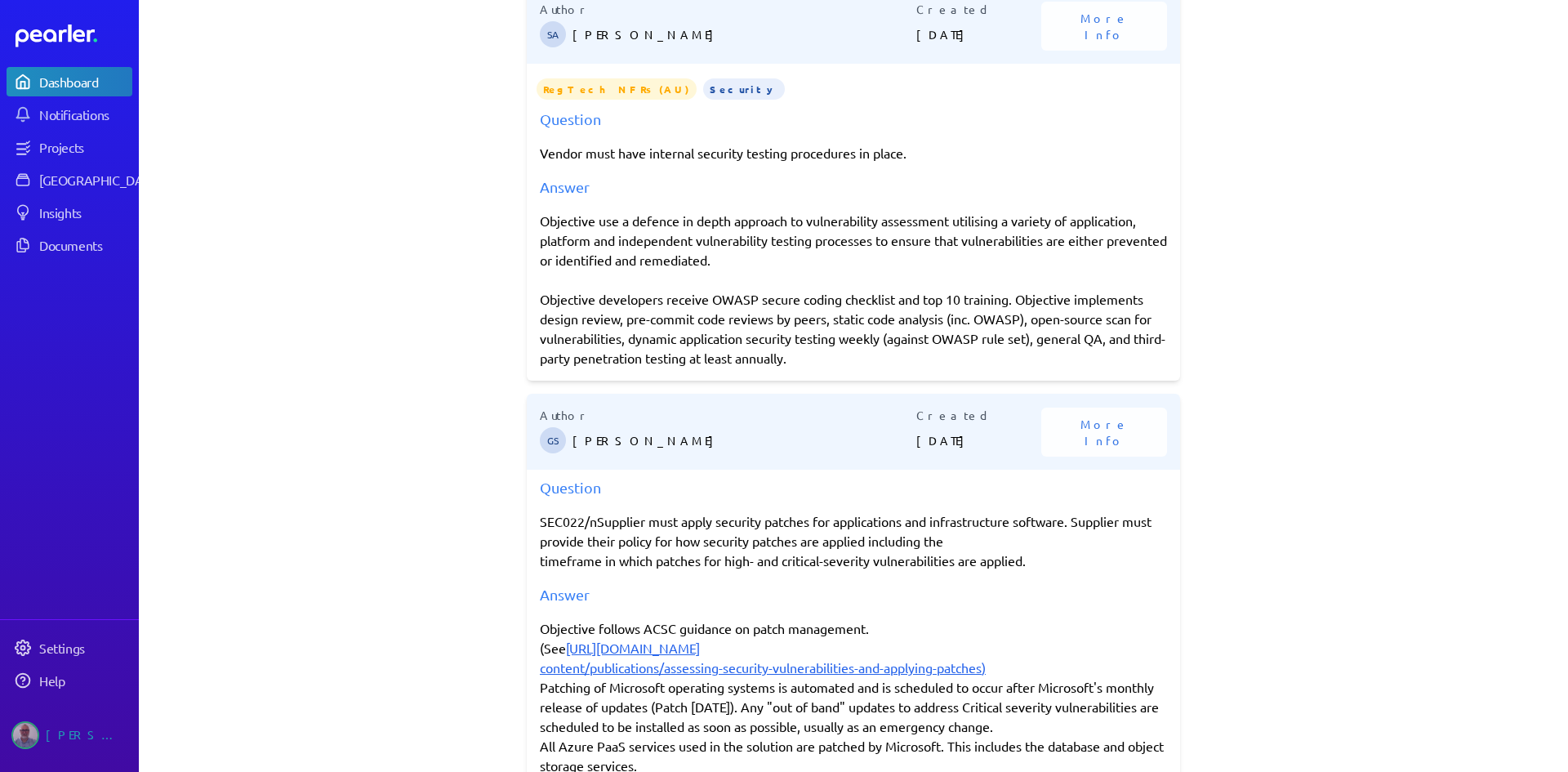
scroll to position [1797, 0]
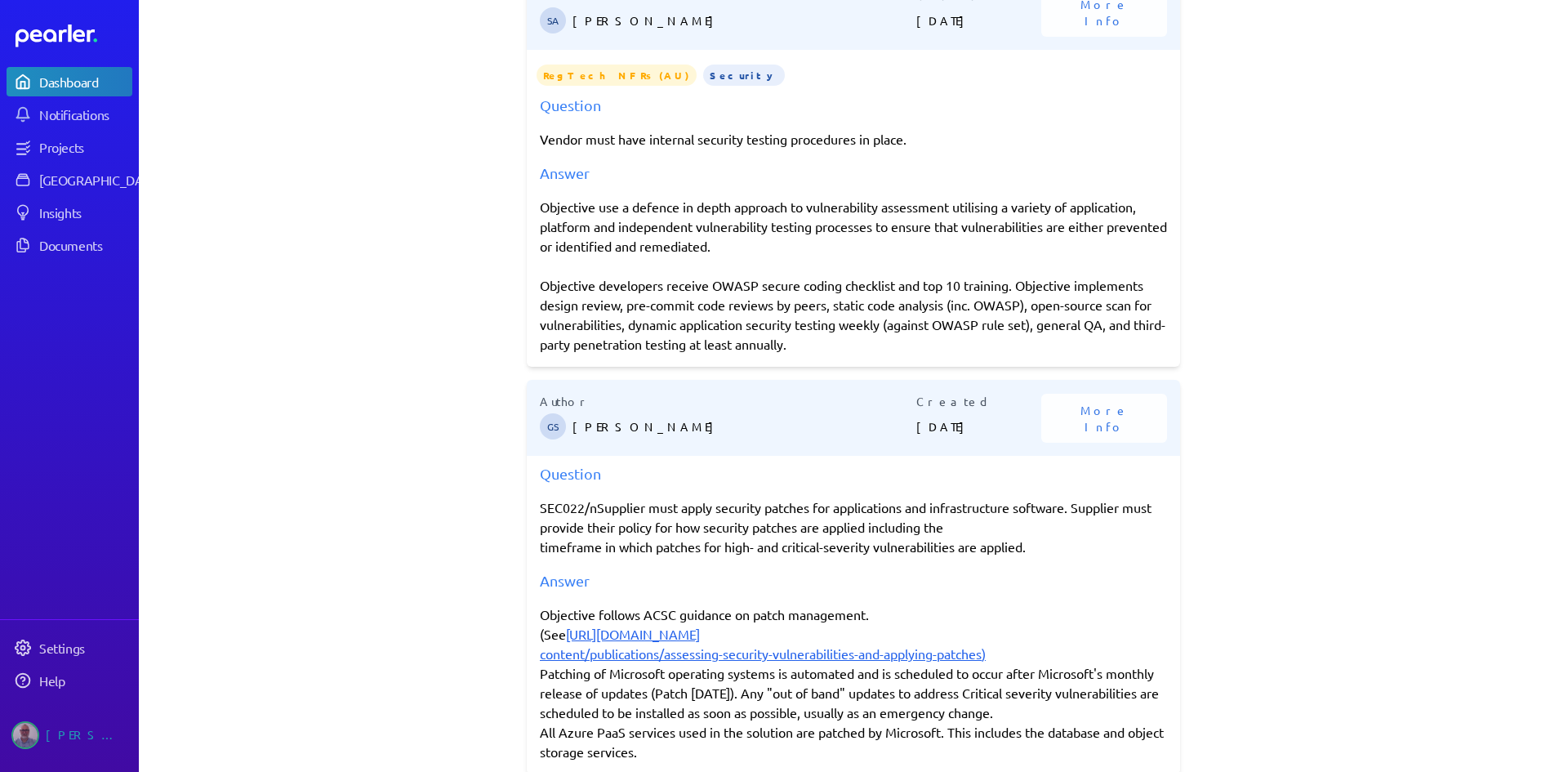
drag, startPoint x: 536, startPoint y: 224, endPoint x: 828, endPoint y: 370, distance: 326.5
click at [828, 354] on div "Objective use a defence in depth approach to vulnerability assessment utilising…" at bounding box center [853, 275] width 628 height 157
copy div "Objective use a defence in depth approach to vulnerability assessment utilising…"
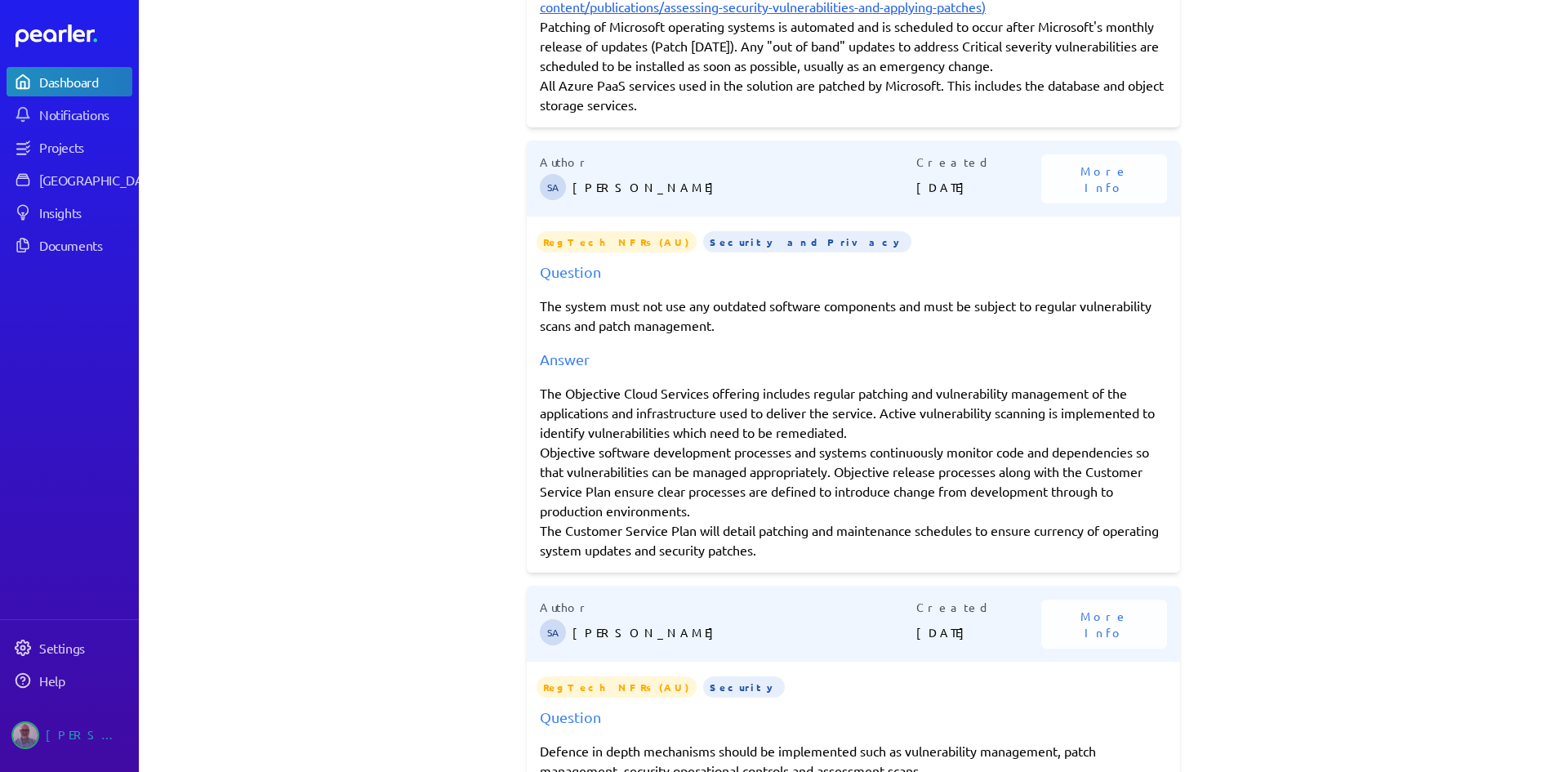
scroll to position [2450, 0]
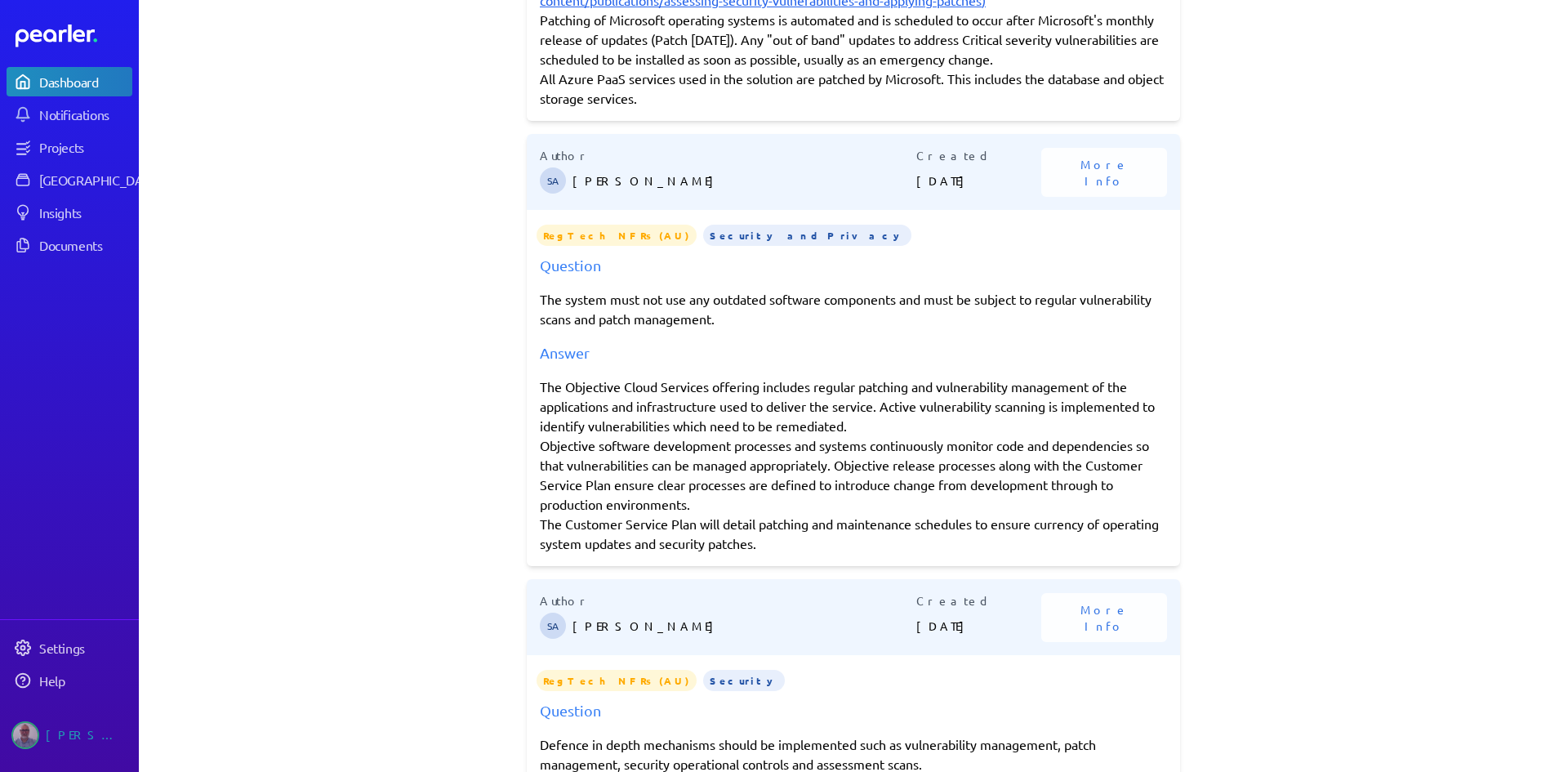
drag, startPoint x: 540, startPoint y: 405, endPoint x: 818, endPoint y: 562, distance: 319.3
click at [818, 553] on div "The Objective Cloud Services offering includes regular patching and vulnerabili…" at bounding box center [853, 465] width 628 height 177
click at [818, 553] on div "The Objective Cloud Services offering includes regular patching and vulnerabili…" at bounding box center [853, 465] width 628 height 177
drag, startPoint x: 838, startPoint y: 566, endPoint x: 507, endPoint y: 406, distance: 367.6
click at [507, 406] on div "**********" at bounding box center [853, 386] width 1429 height 772
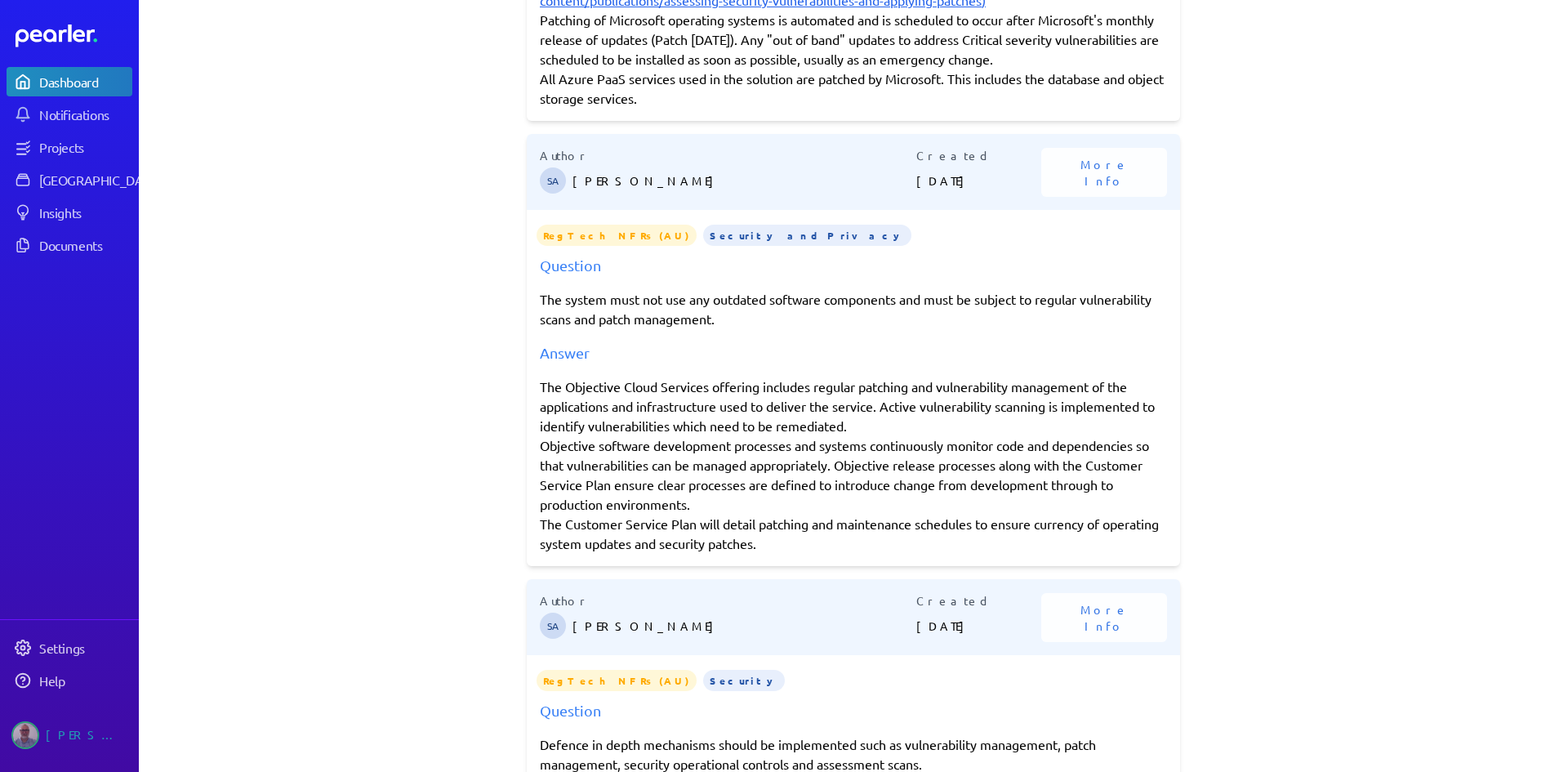
copy div "The Objective Cloud Services offering includes regular patching and vulnerabili…"
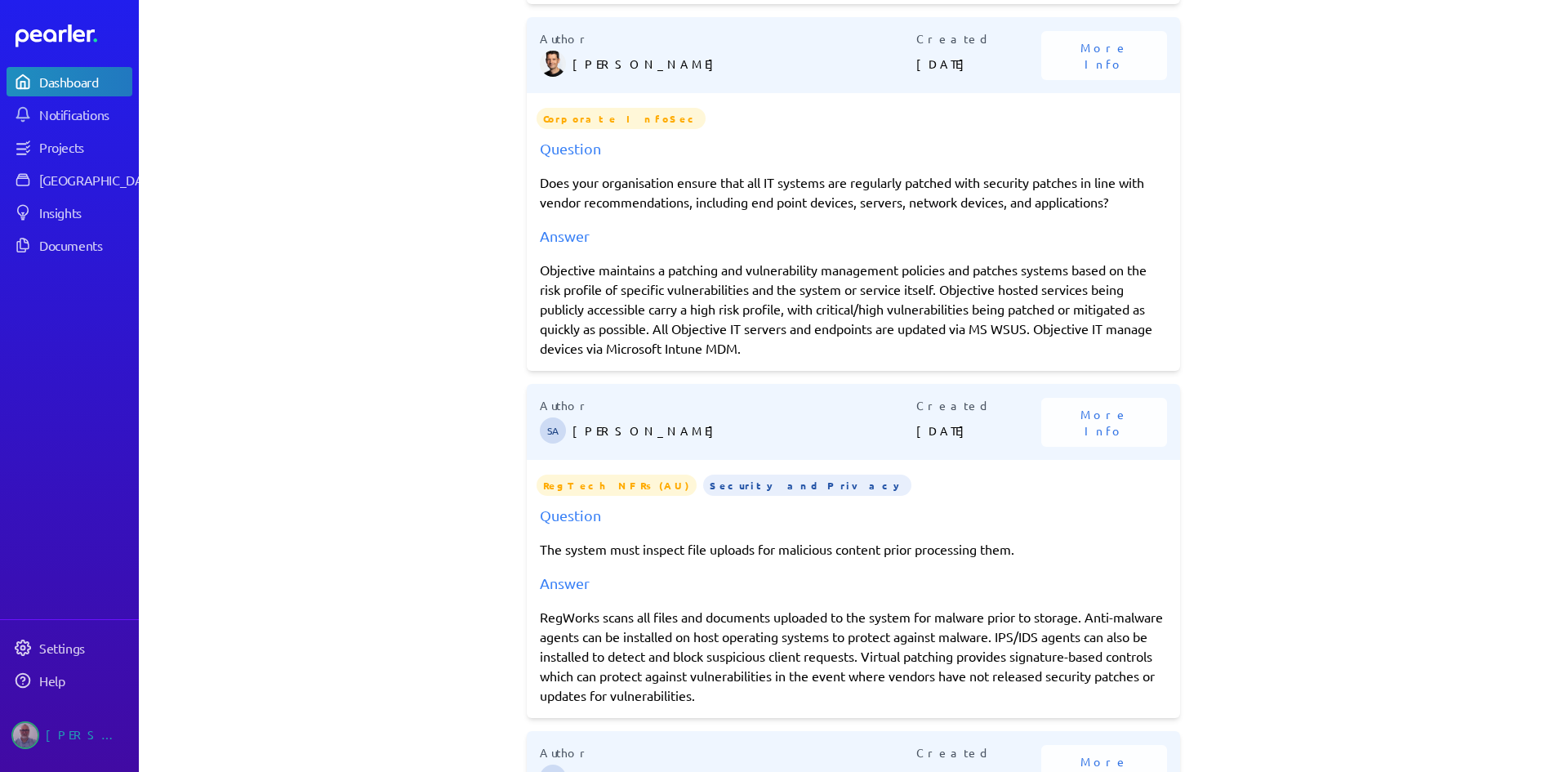
scroll to position [0, 0]
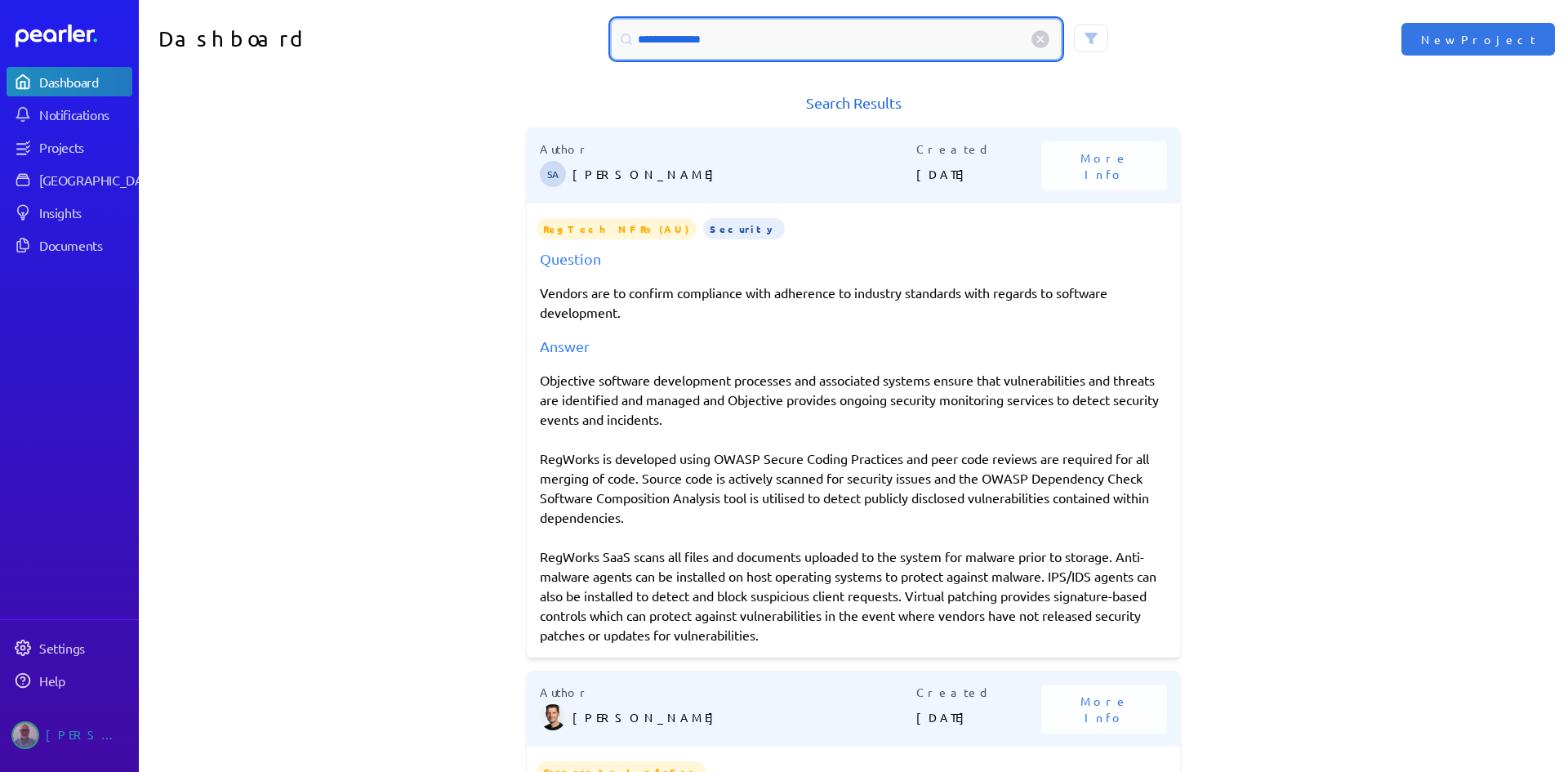
drag, startPoint x: 750, startPoint y: 46, endPoint x: 609, endPoint y: 42, distance: 141.1
click at [612, 42] on div "**********" at bounding box center [836, 39] width 449 height 39
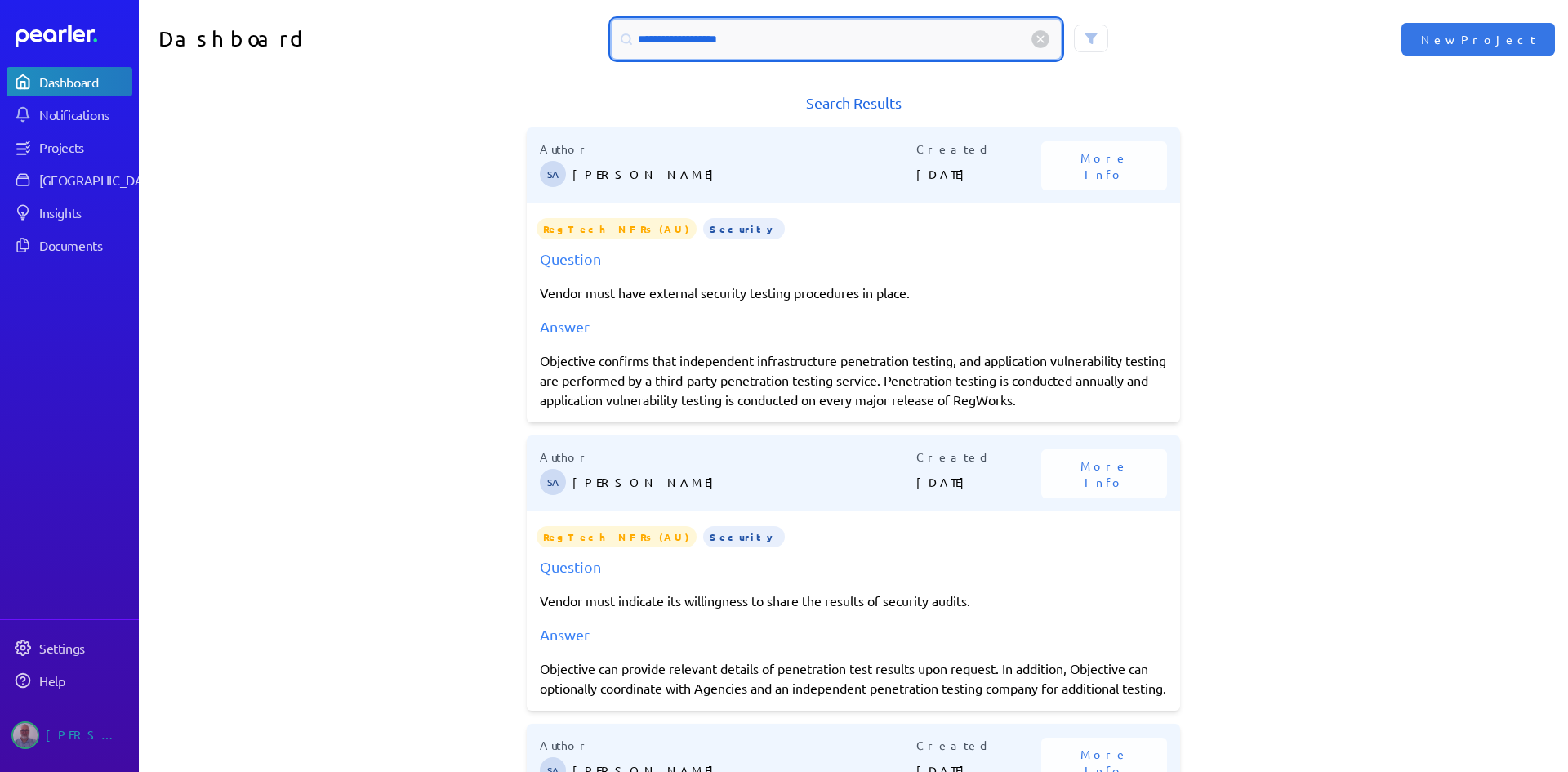
type input "**********"
